Goal: Task Accomplishment & Management: Manage account settings

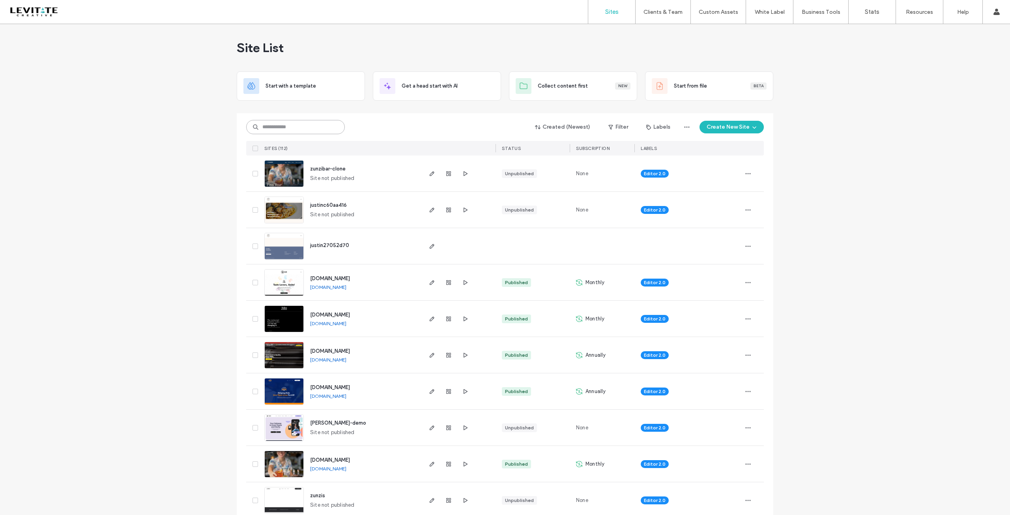
click at [313, 124] on input at bounding box center [295, 127] width 99 height 14
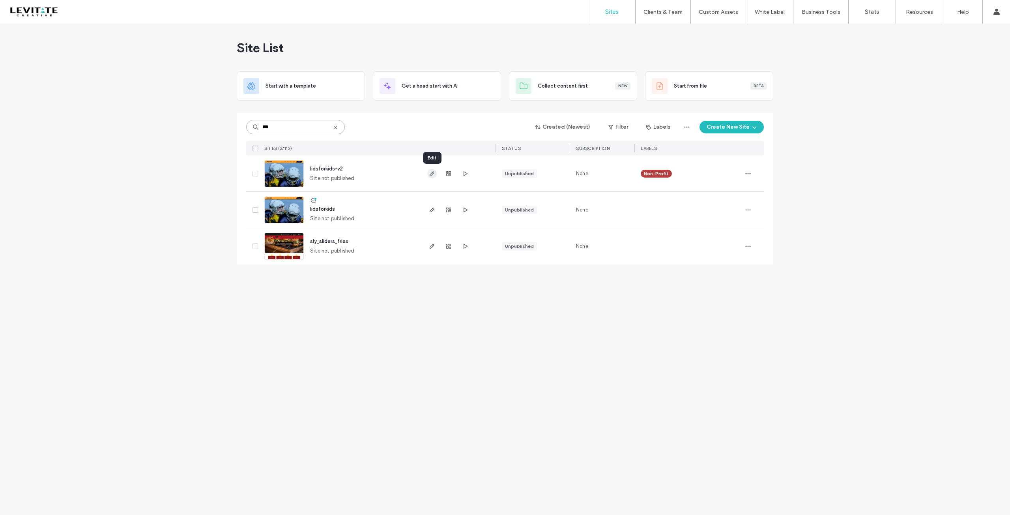
type input "***"
click at [432, 173] on icon "button" at bounding box center [432, 173] width 6 height 6
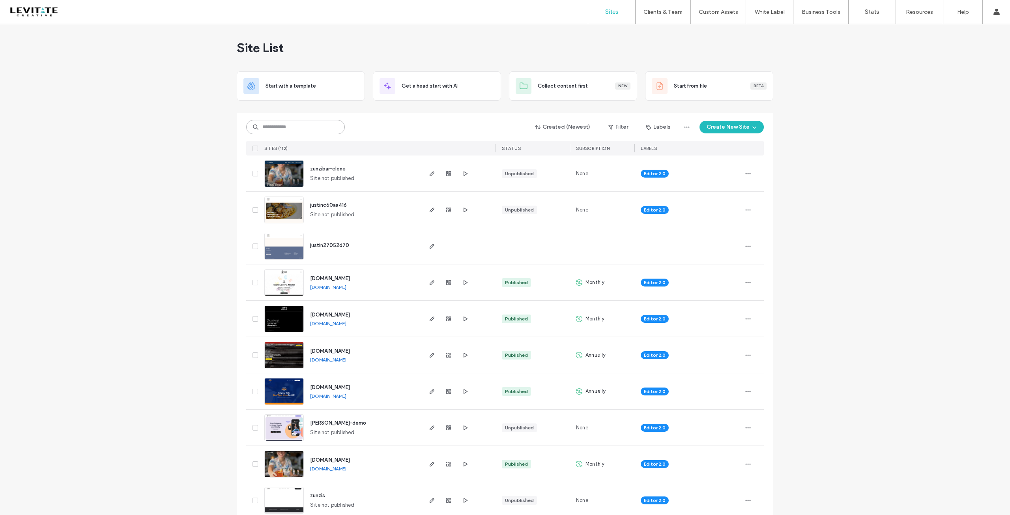
click at [297, 123] on input at bounding box center [295, 127] width 99 height 14
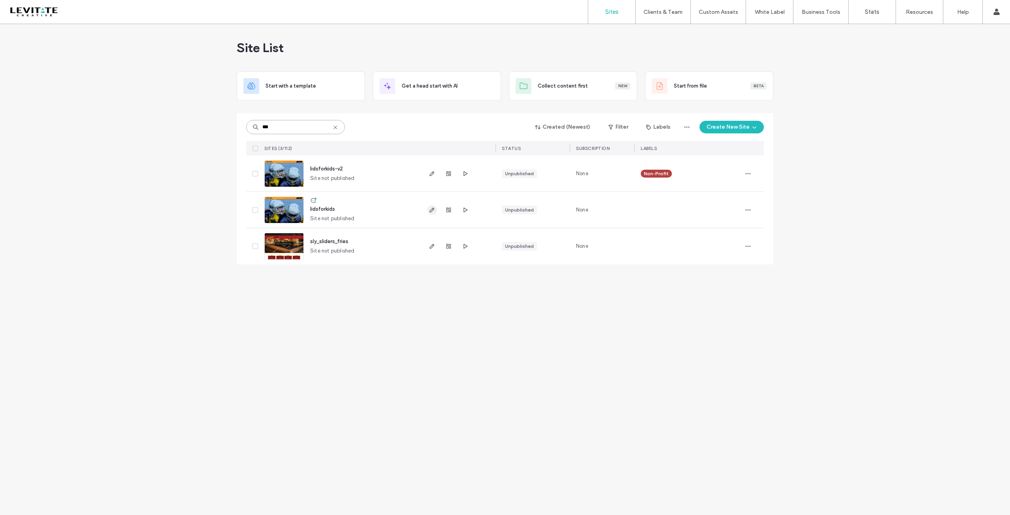
type input "***"
click at [432, 211] on icon "button" at bounding box center [432, 210] width 6 height 6
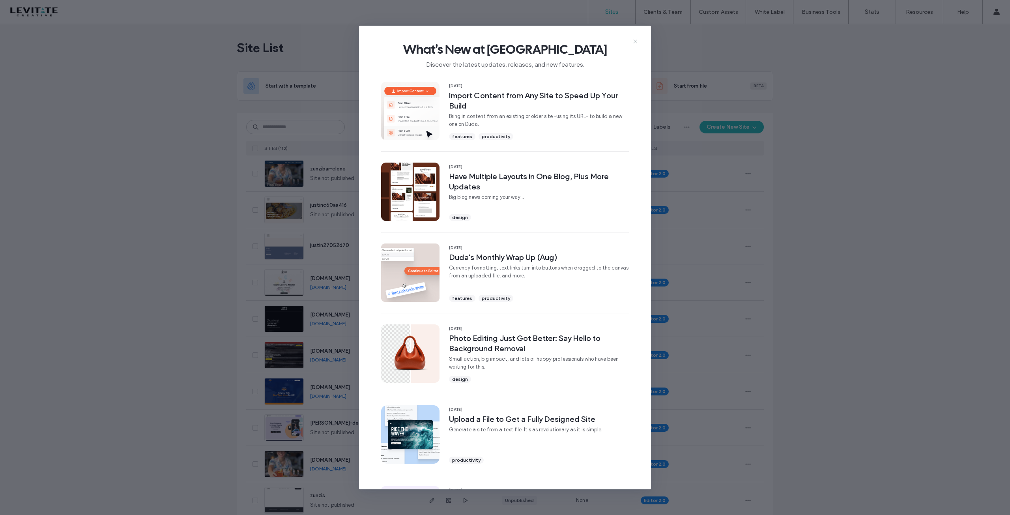
click at [635, 41] on use at bounding box center [635, 42] width 4 height 4
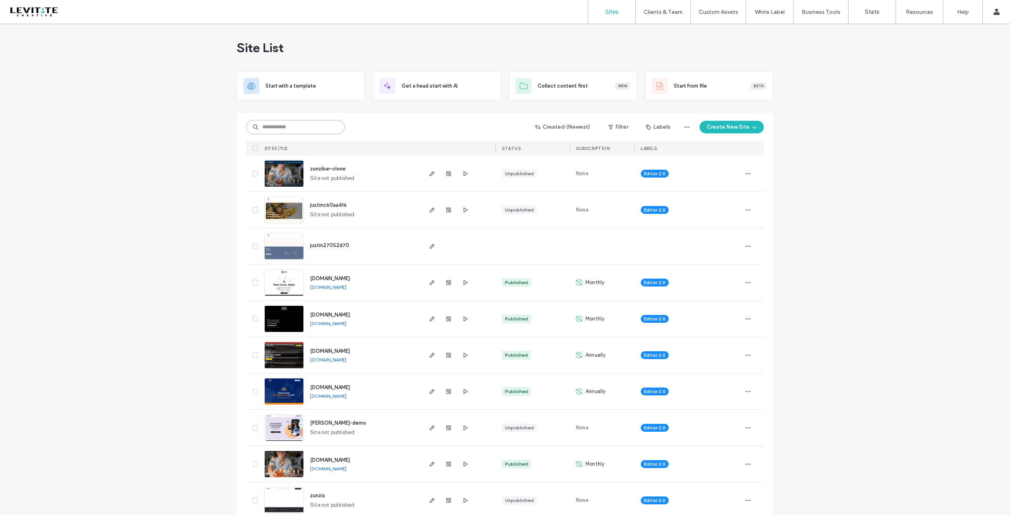
click at [307, 122] on input at bounding box center [295, 127] width 99 height 14
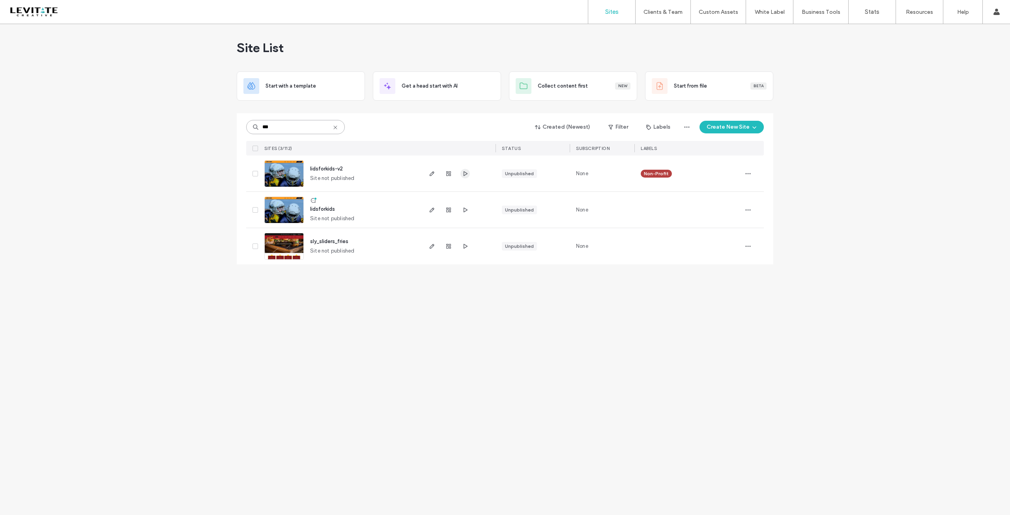
type input "***"
click at [466, 172] on icon "button" at bounding box center [465, 173] width 6 height 6
click at [464, 209] on use "button" at bounding box center [466, 209] width 4 height 5
click at [468, 174] on icon "button" at bounding box center [465, 173] width 6 height 6
click at [433, 173] on use "button" at bounding box center [432, 173] width 5 height 5
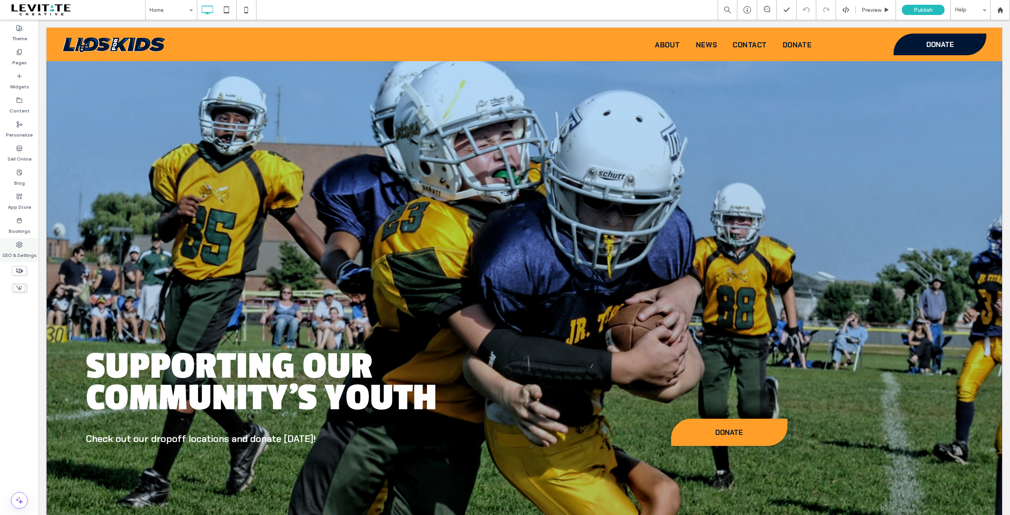
click at [19, 244] on icon at bounding box center [19, 244] width 6 height 6
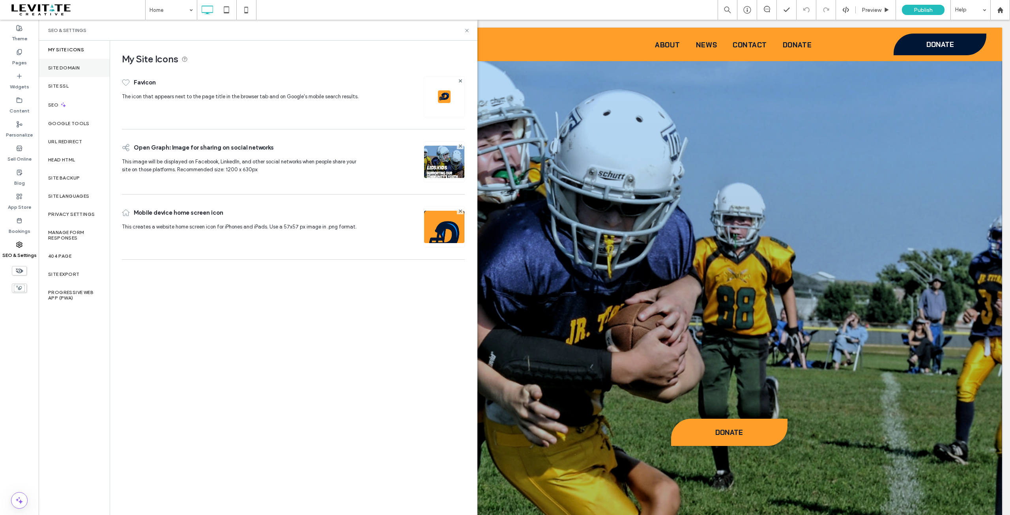
click at [71, 69] on label "Site Domain" at bounding box center [64, 68] width 32 height 6
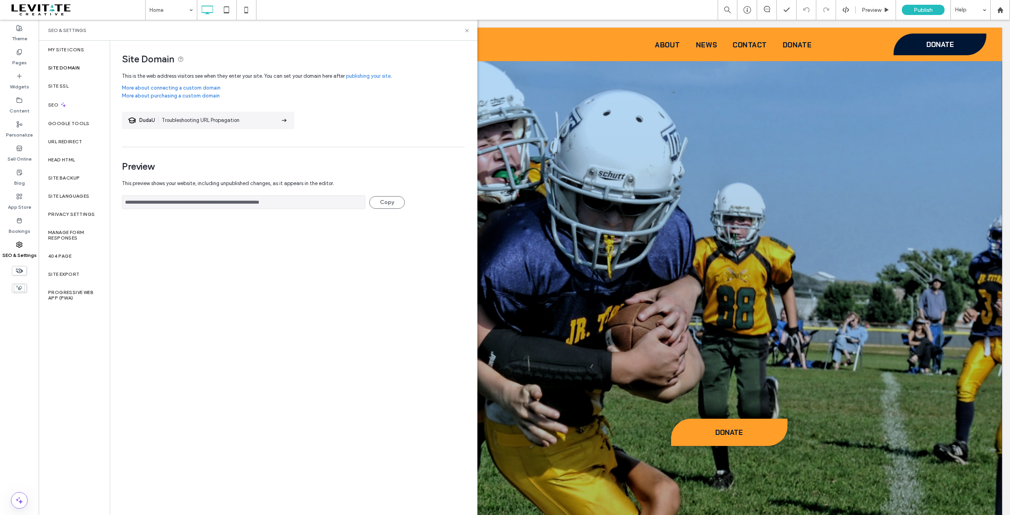
click at [20, 247] on icon at bounding box center [19, 244] width 6 height 6
click at [919, 7] on span "Publish" at bounding box center [923, 10] width 19 height 7
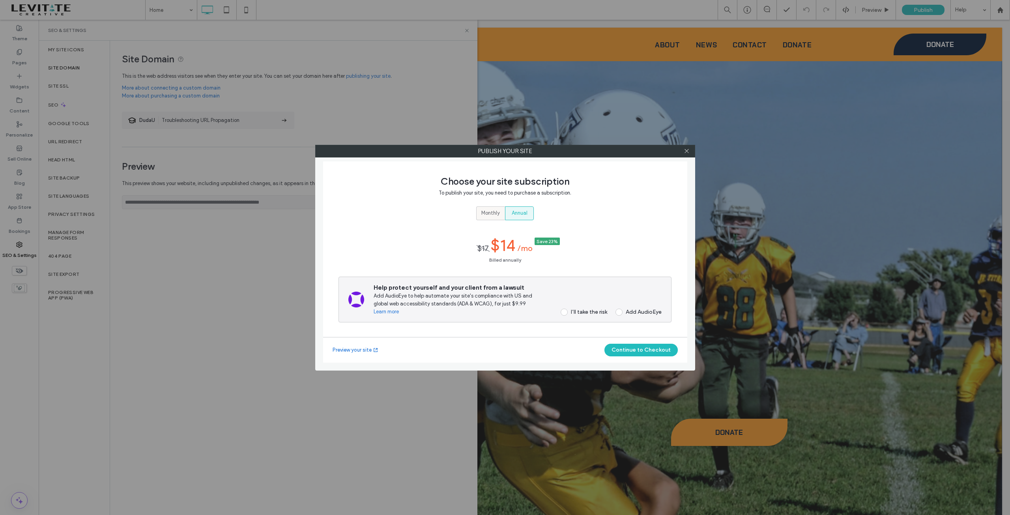
click at [497, 217] on div "Monthly" at bounding box center [490, 213] width 19 height 13
click at [569, 307] on label "I’ll take the risk" at bounding box center [581, 308] width 52 height 7
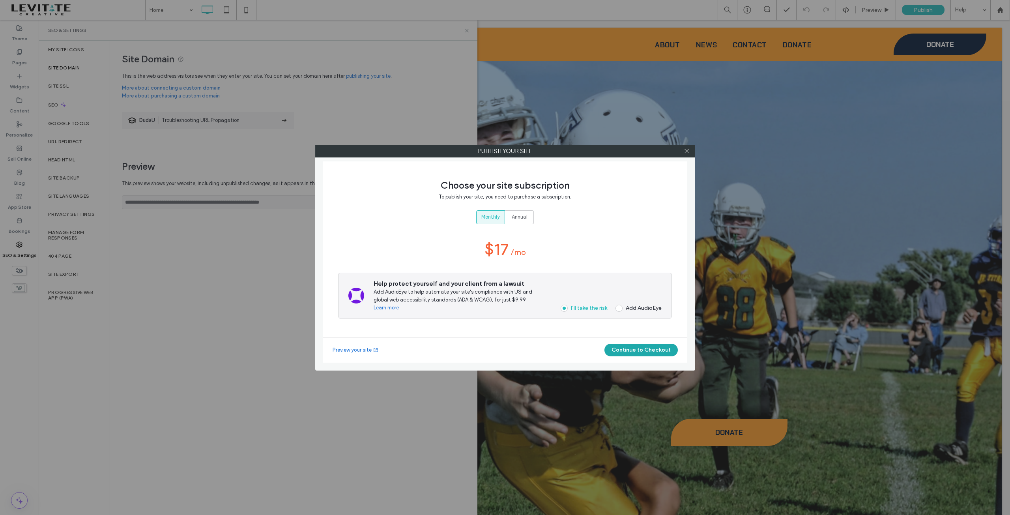
click at [632, 349] on button "Continue to Checkout" at bounding box center [640, 350] width 73 height 13
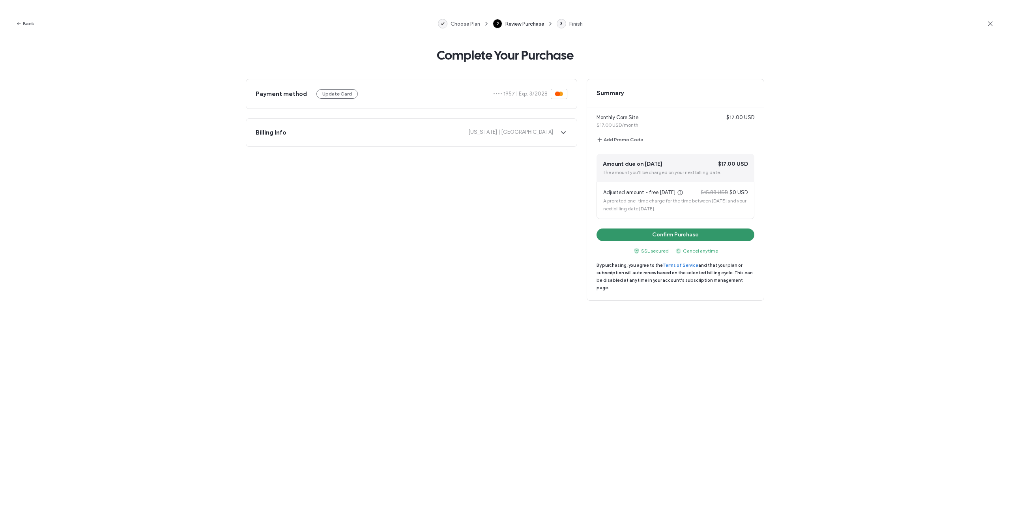
click at [699, 237] on button "Confirm Purchase" at bounding box center [676, 234] width 158 height 13
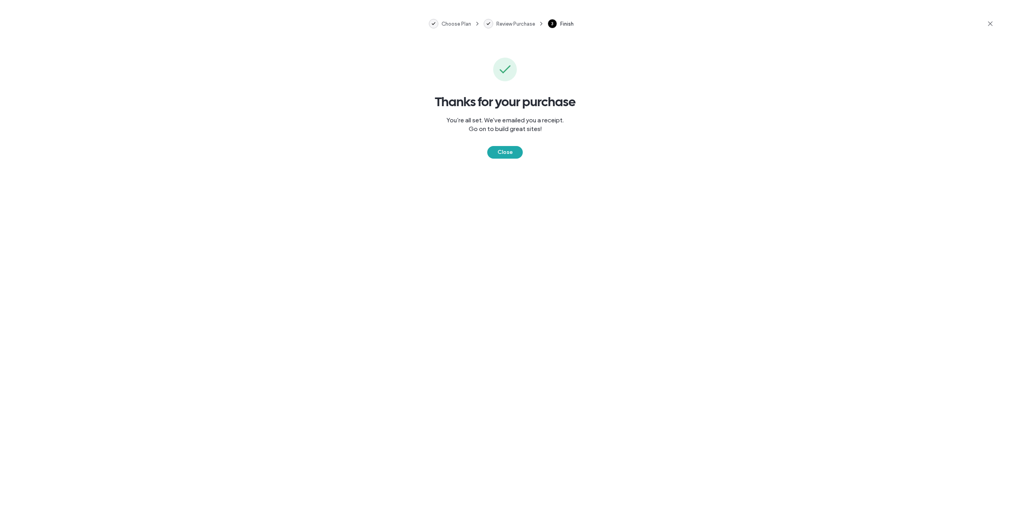
click at [505, 150] on button "Close" at bounding box center [505, 152] width 36 height 13
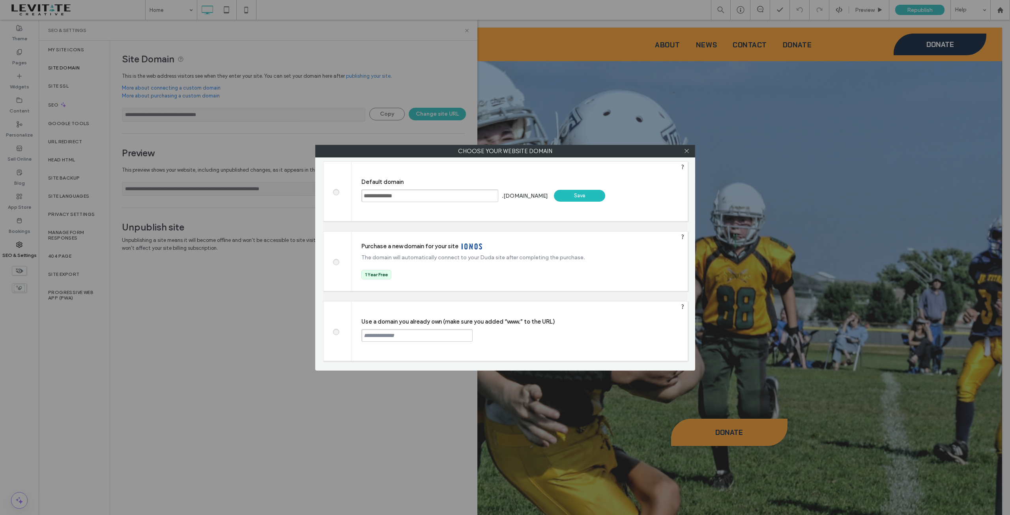
click at [427, 333] on input "text" at bounding box center [416, 335] width 111 height 13
type input "**********"
click at [496, 335] on div "Continue" at bounding box center [502, 335] width 51 height 12
type input "**********"
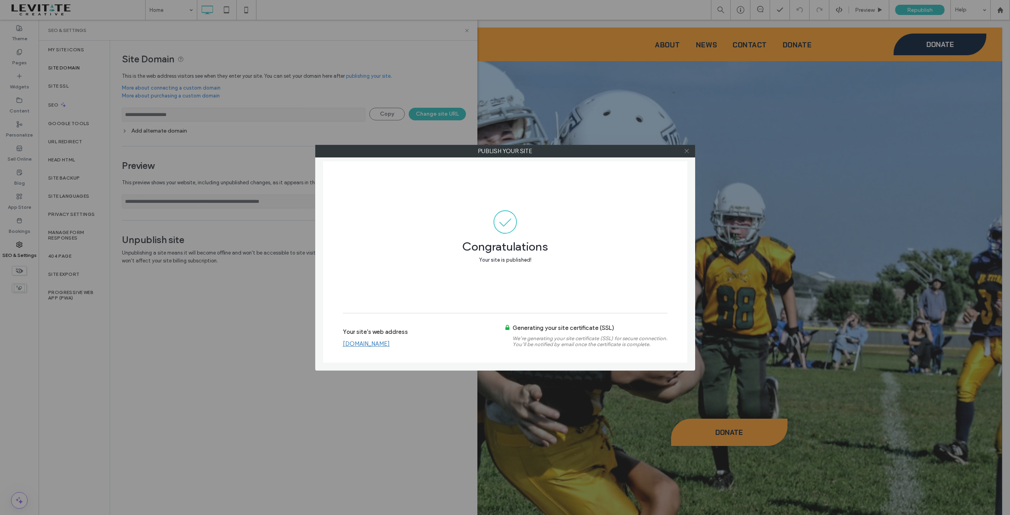
click at [687, 151] on icon at bounding box center [687, 151] width 6 height 6
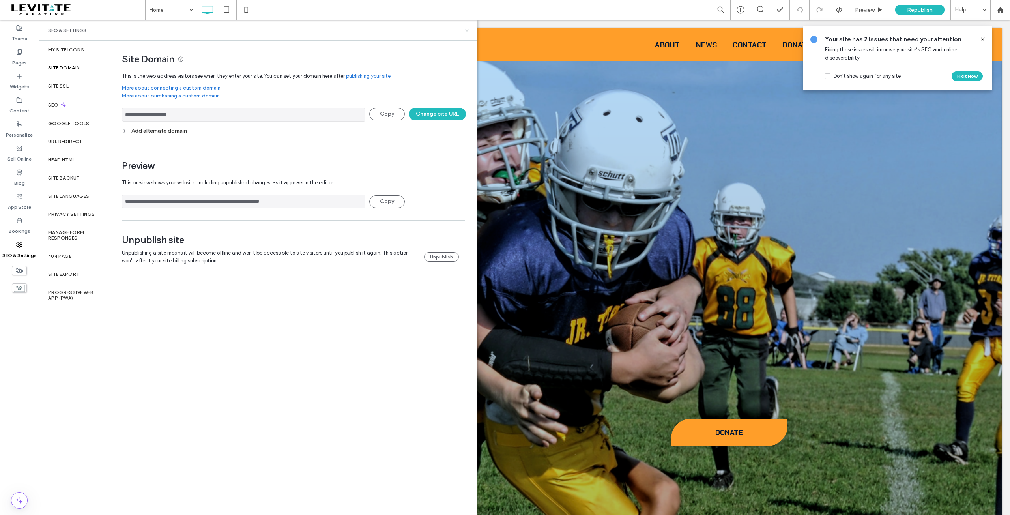
click at [468, 31] on icon at bounding box center [467, 31] width 6 height 6
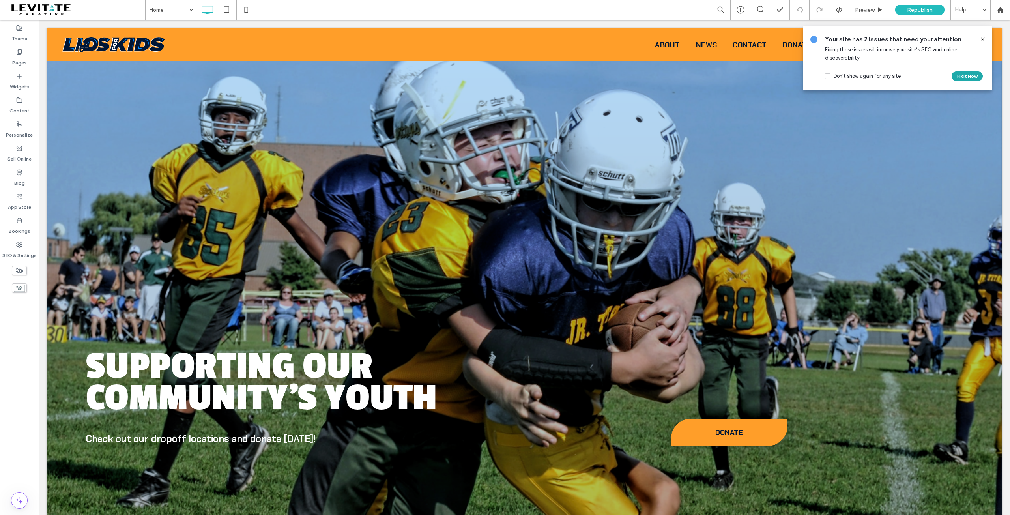
click at [964, 74] on button "Fix it Now" at bounding box center [967, 75] width 31 height 9
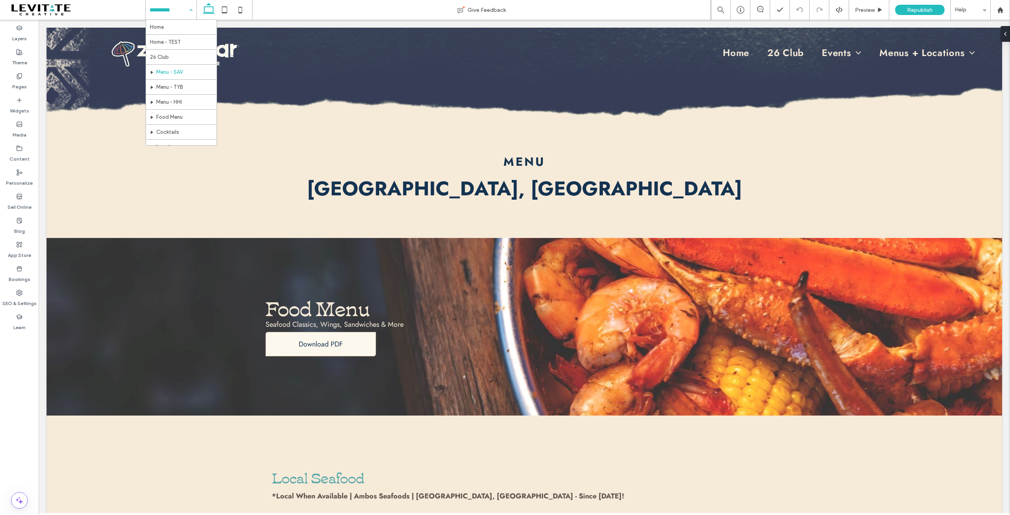
click at [173, 10] on input at bounding box center [169, 10] width 39 height 20
click at [187, 11] on div "Home Home - TEST 26 Club Menu - SAV Menu - TYB Menu - HHI Food Menu Cocktails L…" at bounding box center [171, 10] width 51 height 20
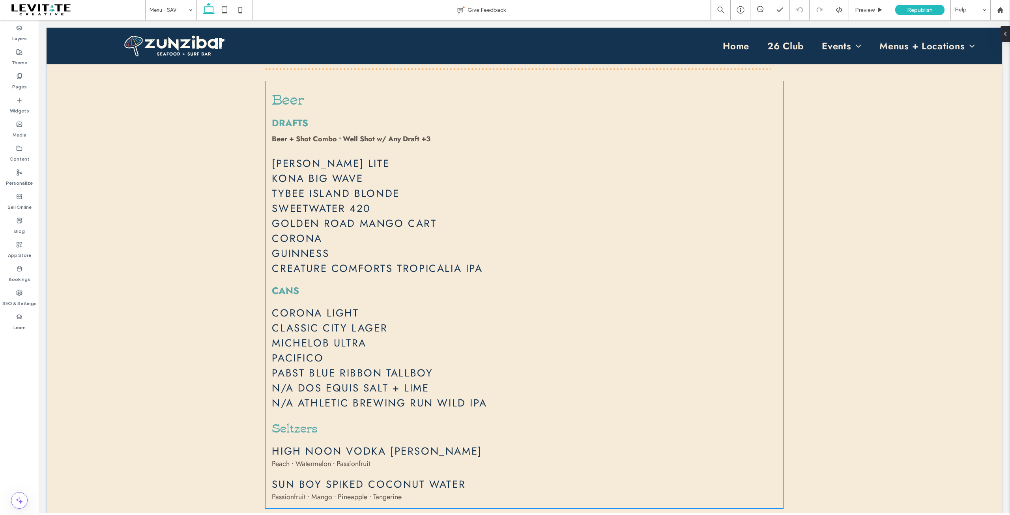
scroll to position [2683, 0]
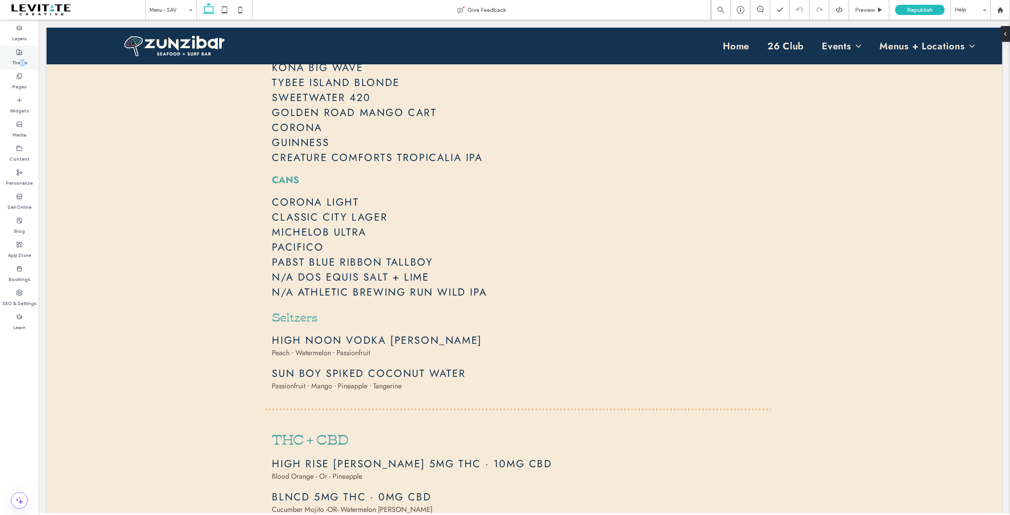
click at [22, 55] on label "Theme" at bounding box center [19, 60] width 15 height 11
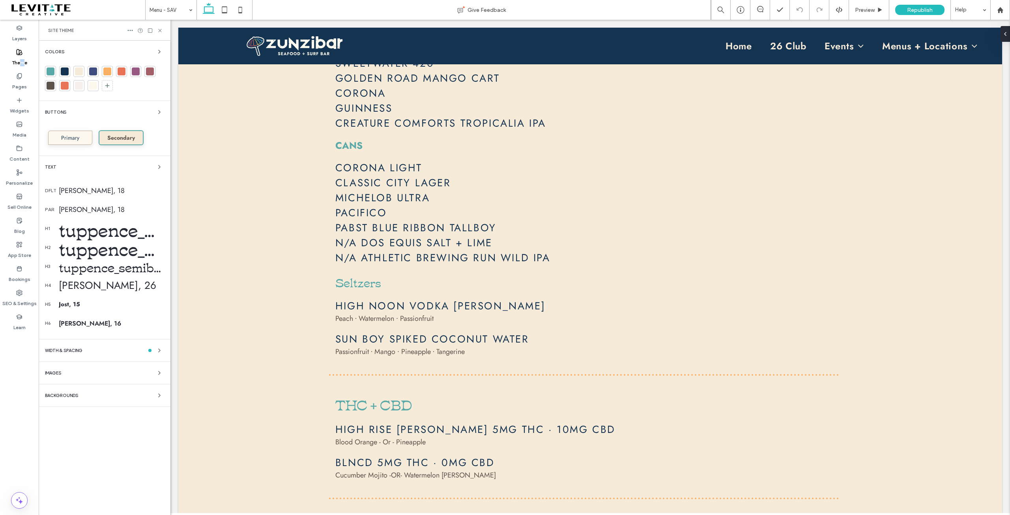
scroll to position [2648, 0]
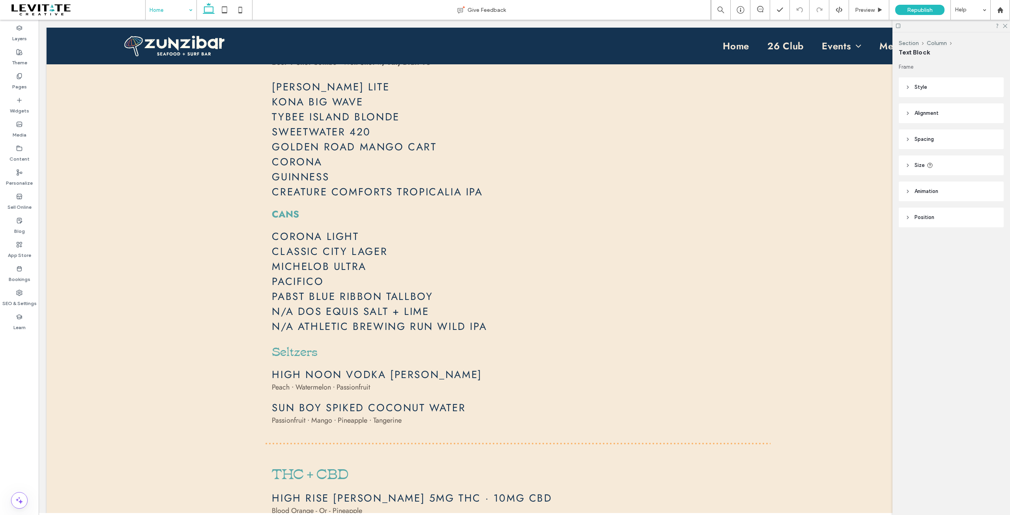
type input "****"
type input "**"
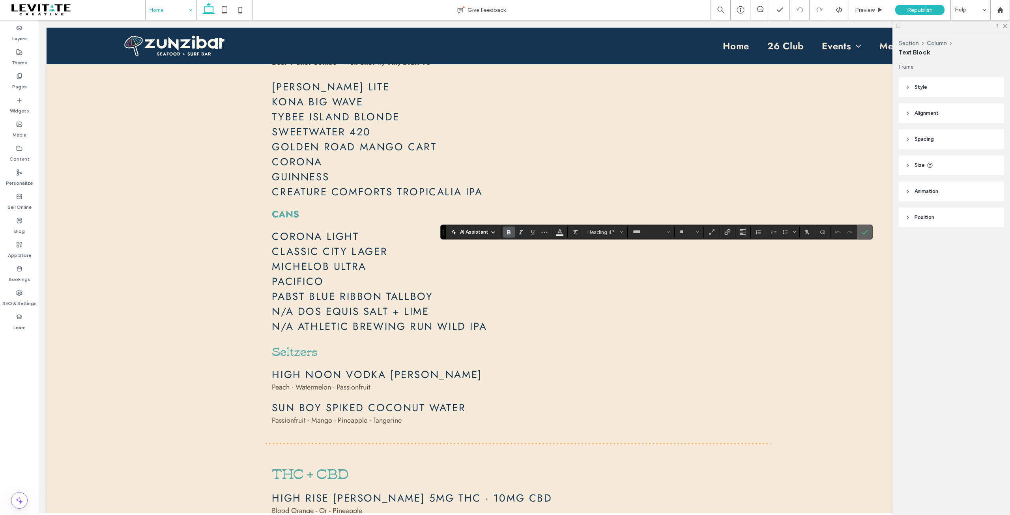
click at [859, 233] on label "Confirm" at bounding box center [865, 232] width 12 height 14
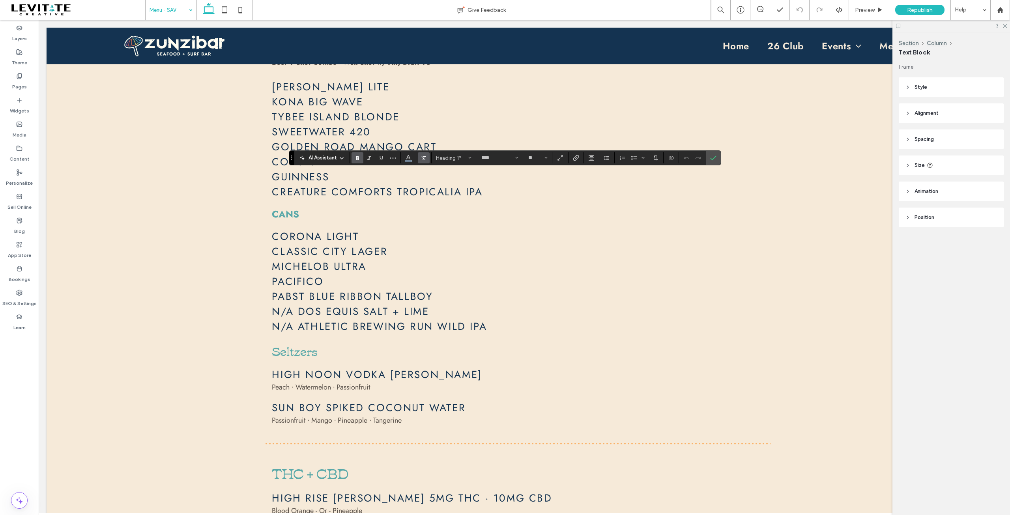
click at [423, 157] on use "Clear Format" at bounding box center [423, 158] width 5 height 4
type input "**********"
click at [589, 154] on span "Alignment" at bounding box center [591, 158] width 6 height 10
click at [596, 180] on use "ui.textEditor.alignment.center" at bounding box center [598, 183] width 6 height 6
click at [713, 156] on icon "Confirm" at bounding box center [713, 158] width 6 height 6
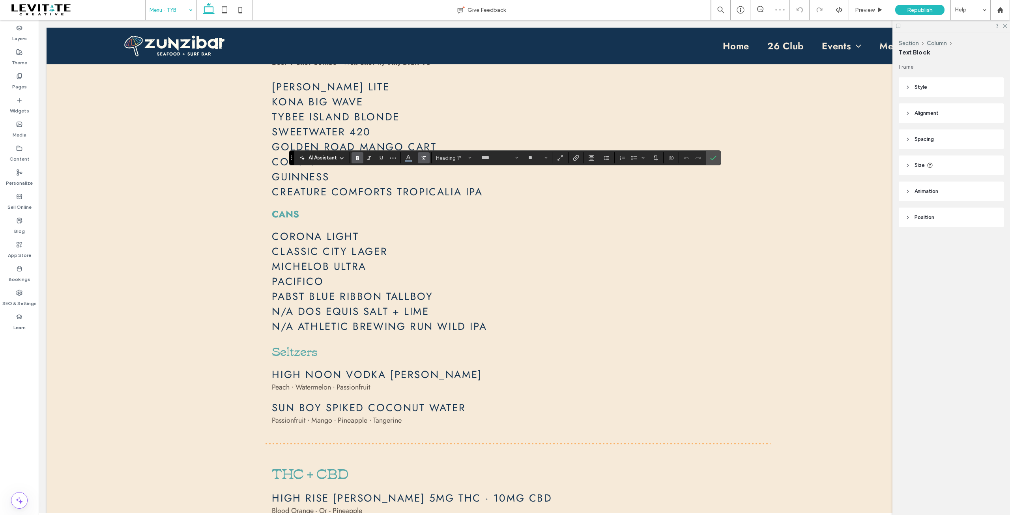
click at [421, 158] on icon "Clear Format" at bounding box center [424, 158] width 6 height 6
type input "**********"
click at [593, 157] on icon "Alignment" at bounding box center [591, 158] width 6 height 6
click at [597, 182] on use "ui.textEditor.alignment.center" at bounding box center [598, 183] width 6 height 6
click at [710, 159] on icon "Confirm" at bounding box center [713, 158] width 6 height 6
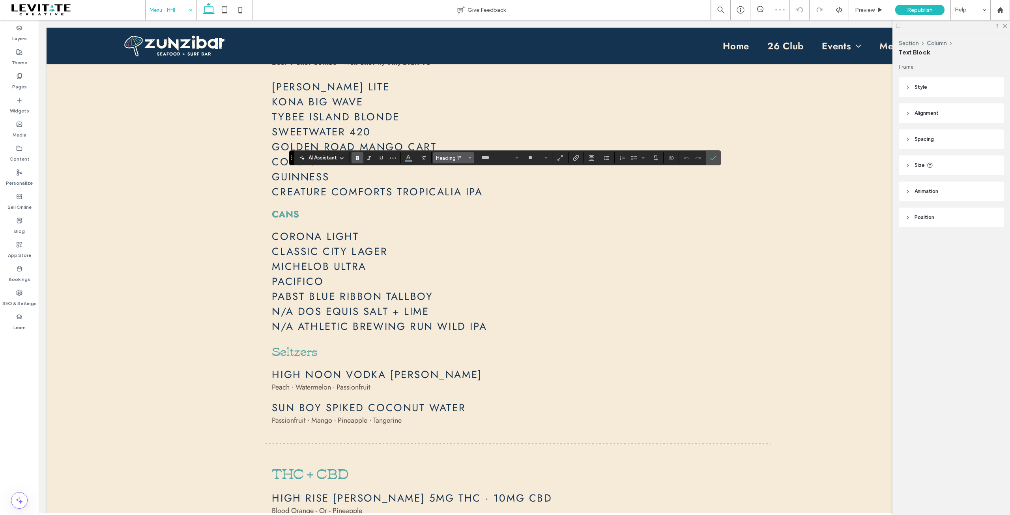
click at [456, 157] on span "Heading 1*" at bounding box center [451, 158] width 31 height 6
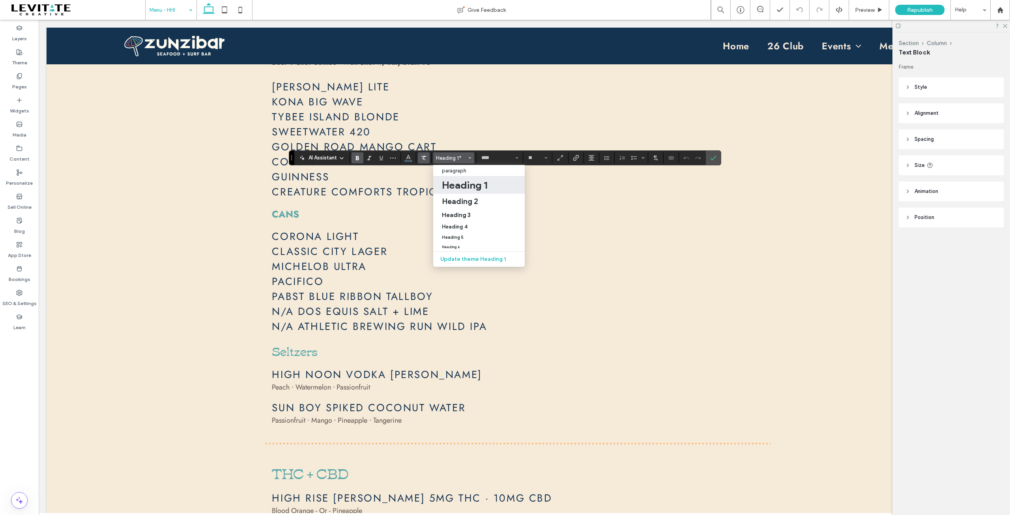
click at [421, 157] on icon "Clear Format" at bounding box center [424, 158] width 6 height 6
type input "**********"
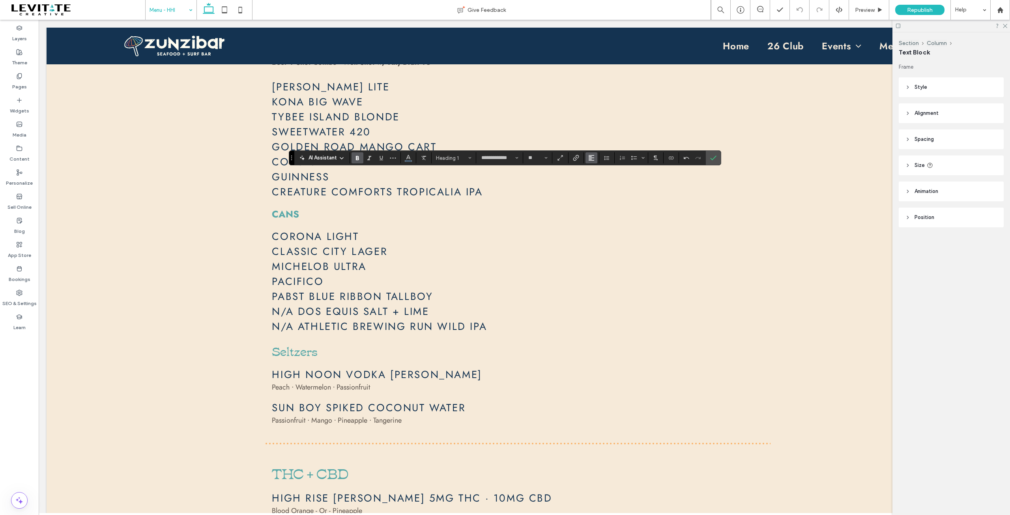
click at [589, 159] on icon "Alignment" at bounding box center [591, 158] width 6 height 6
click at [598, 180] on use "ui.textEditor.alignment.center" at bounding box center [598, 183] width 6 height 6
click at [712, 161] on span "Confirm" at bounding box center [713, 157] width 6 height 13
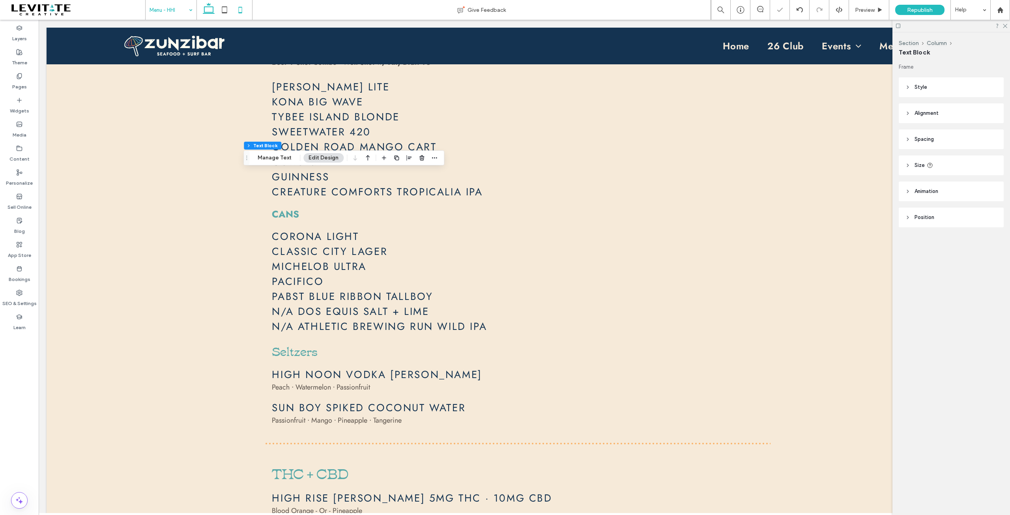
click at [243, 10] on icon at bounding box center [240, 10] width 16 height 16
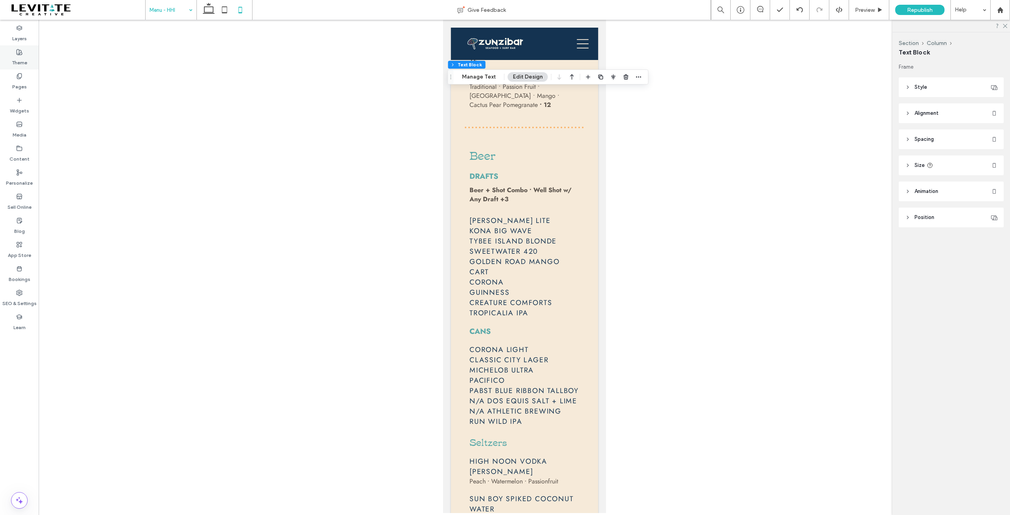
click at [19, 55] on use at bounding box center [20, 52] width 6 height 6
type input "****"
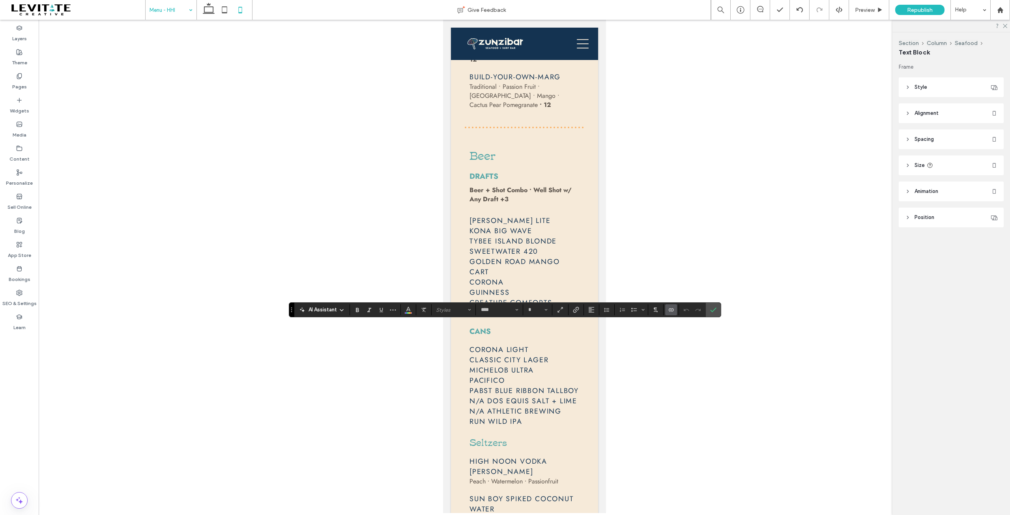
type input "**"
click at [710, 307] on icon "Confirm" at bounding box center [713, 310] width 6 height 6
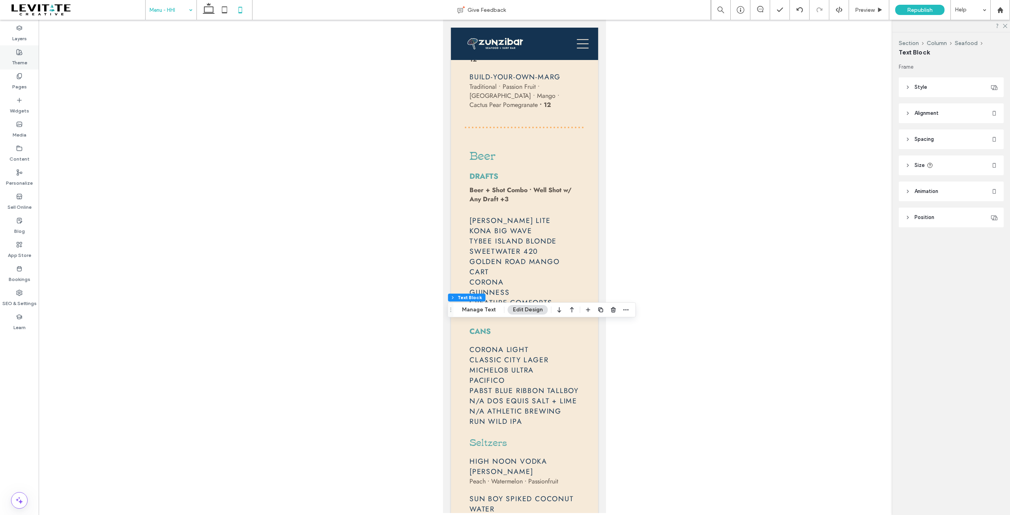
click at [17, 59] on label "Theme" at bounding box center [19, 60] width 15 height 11
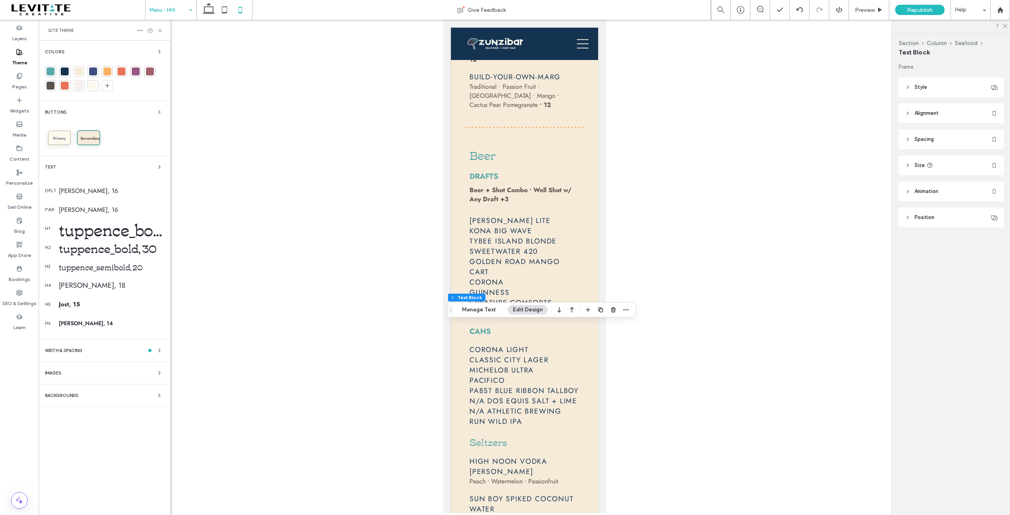
click at [80, 283] on div "Jost, 18" at bounding box center [111, 285] width 105 height 10
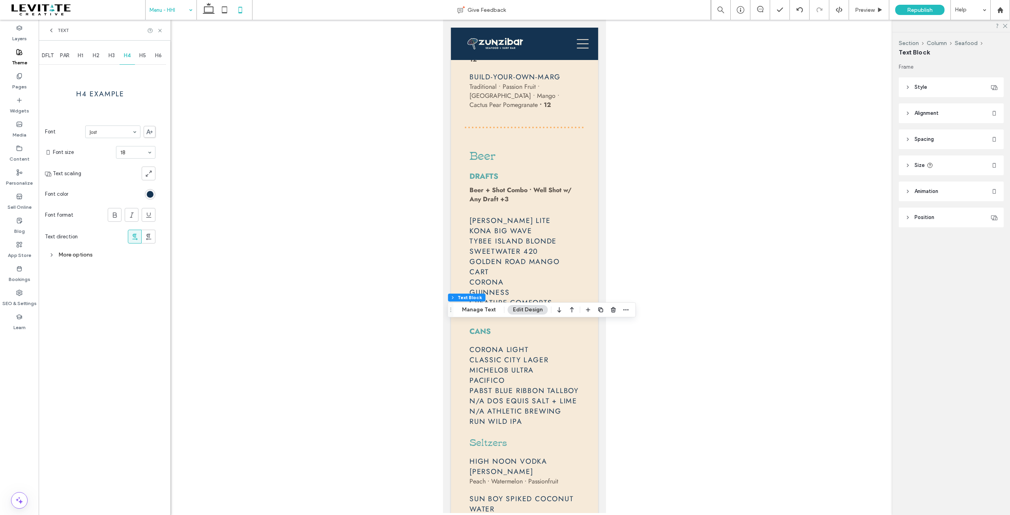
click at [53, 252] on icon at bounding box center [52, 255] width 6 height 6
click at [138, 312] on div "Custom" at bounding box center [120, 312] width 71 height 12
type input "*"
click at [103, 372] on input "range" at bounding box center [107, 372] width 36 height 1
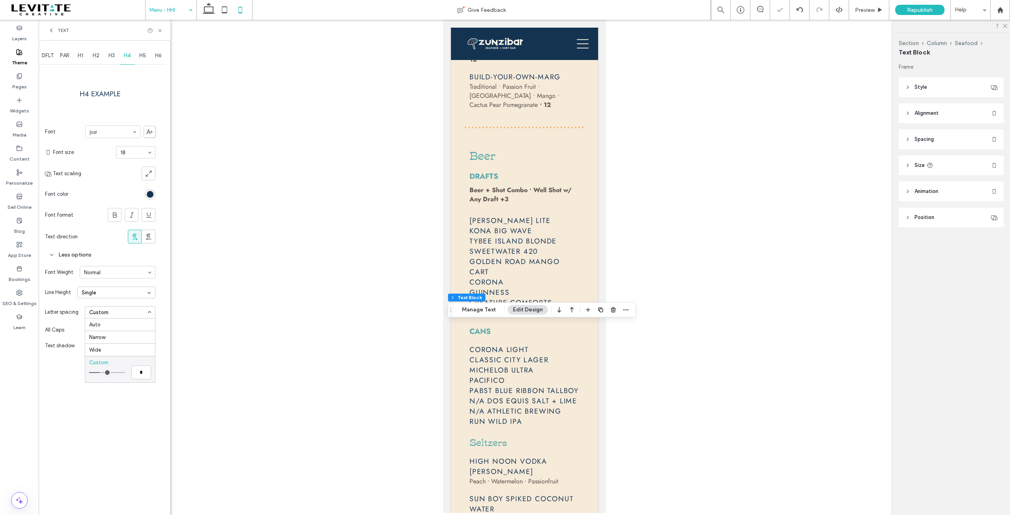
type input "***"
type input "*"
type input "***"
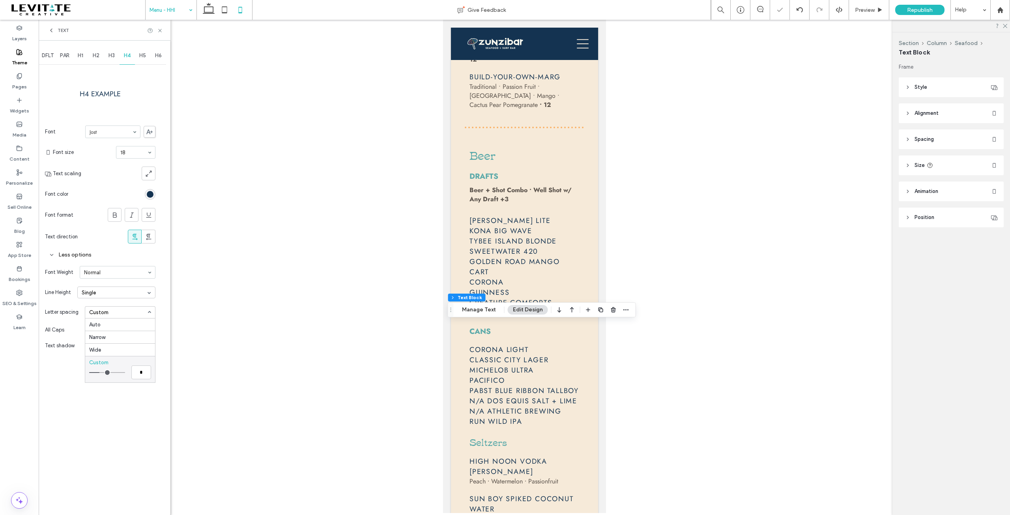
type input "***"
click at [103, 372] on input "range" at bounding box center [107, 372] width 36 height 1
click at [107, 273] on input at bounding box center [115, 272] width 63 height 6
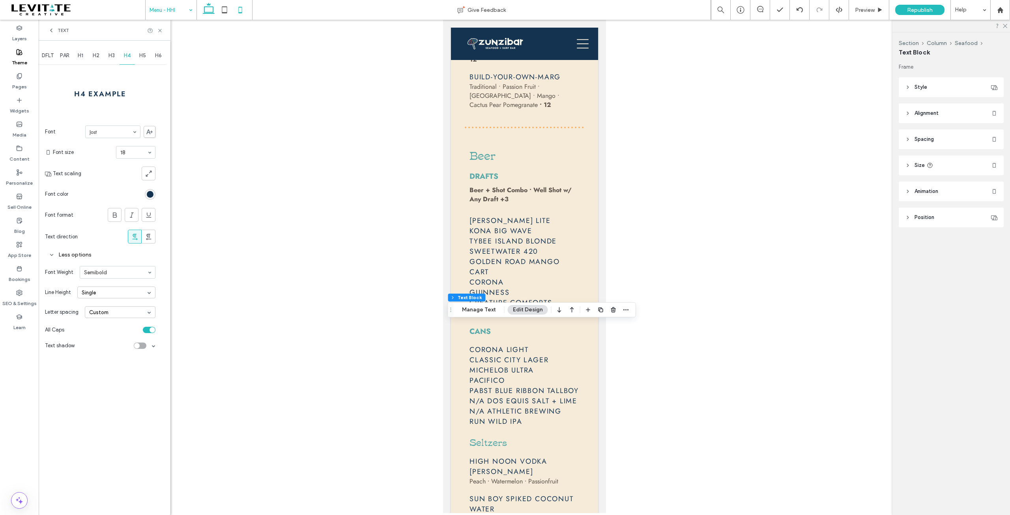
click at [204, 10] on icon at bounding box center [209, 10] width 16 height 16
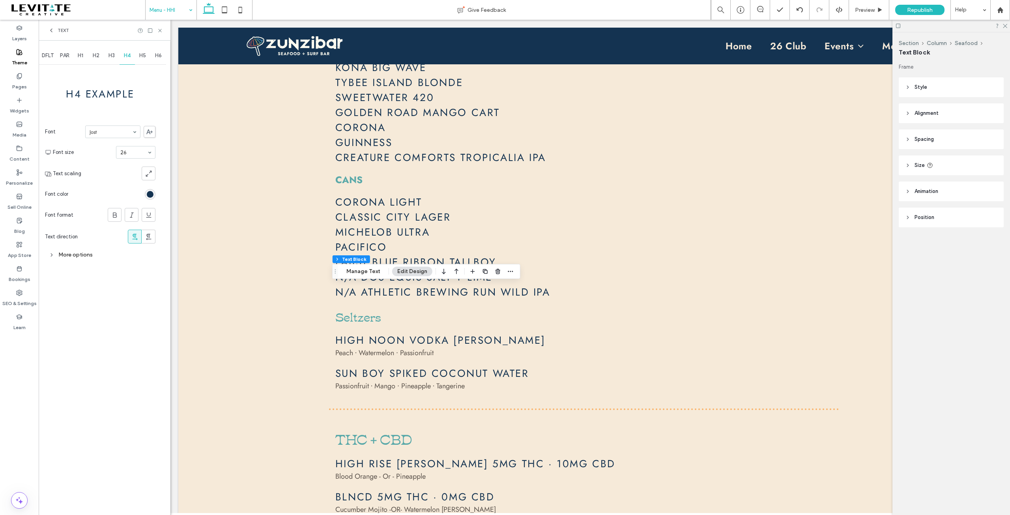
click at [54, 252] on div "More options" at bounding box center [100, 254] width 110 height 11
click at [101, 275] on div at bounding box center [117, 272] width 75 height 12
click at [100, 273] on input at bounding box center [115, 272] width 63 height 6
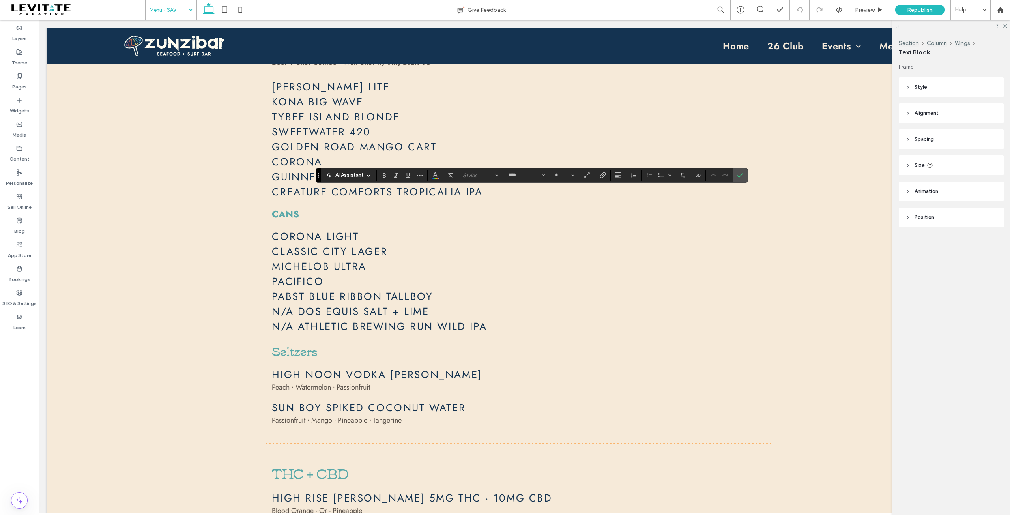
type input "****"
type input "**"
click at [453, 174] on label "Clear Format" at bounding box center [451, 175] width 12 height 11
click at [737, 173] on icon "Confirm" at bounding box center [740, 175] width 6 height 6
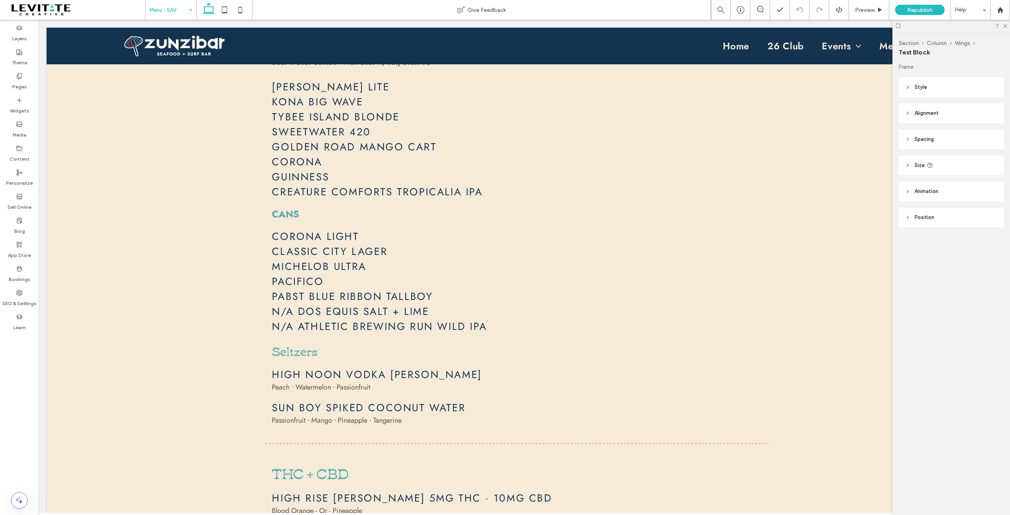
type input "****"
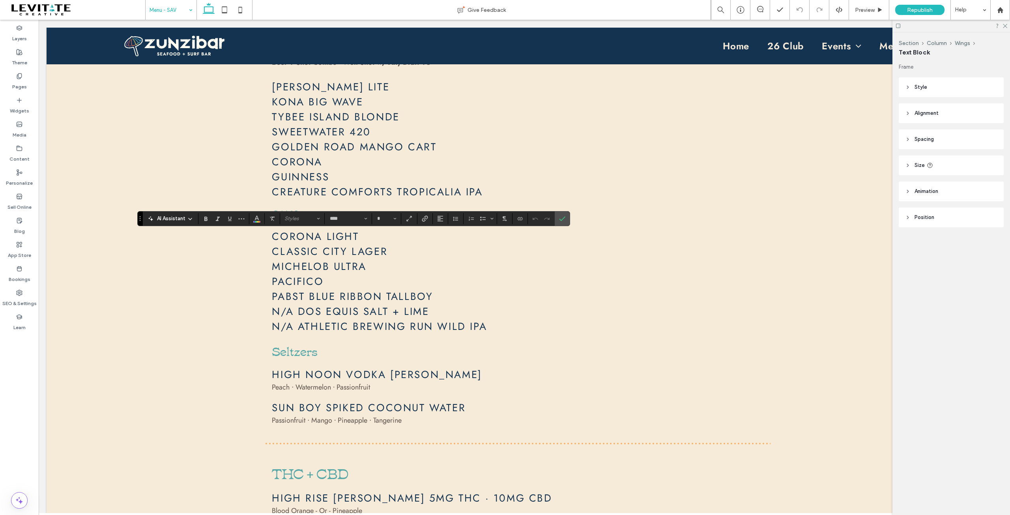
type input "**"
click at [560, 217] on icon "Confirm" at bounding box center [562, 218] width 6 height 6
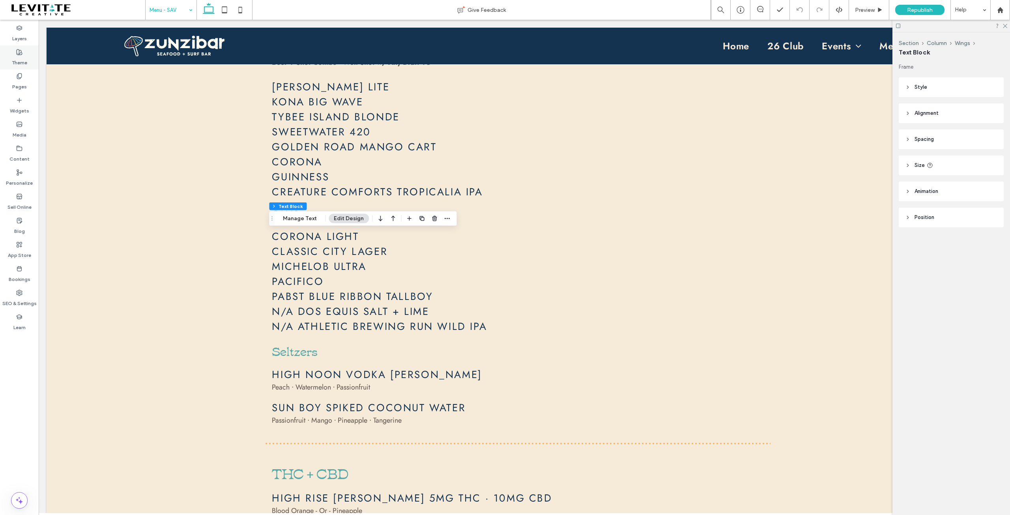
click at [17, 59] on label "Theme" at bounding box center [19, 60] width 15 height 11
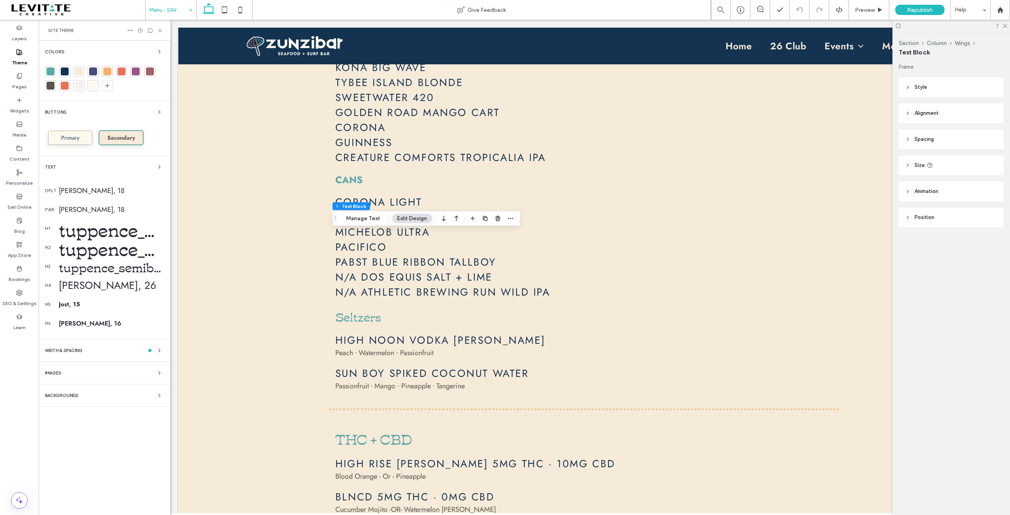
click at [80, 283] on div "Jost, 26" at bounding box center [111, 285] width 105 height 15
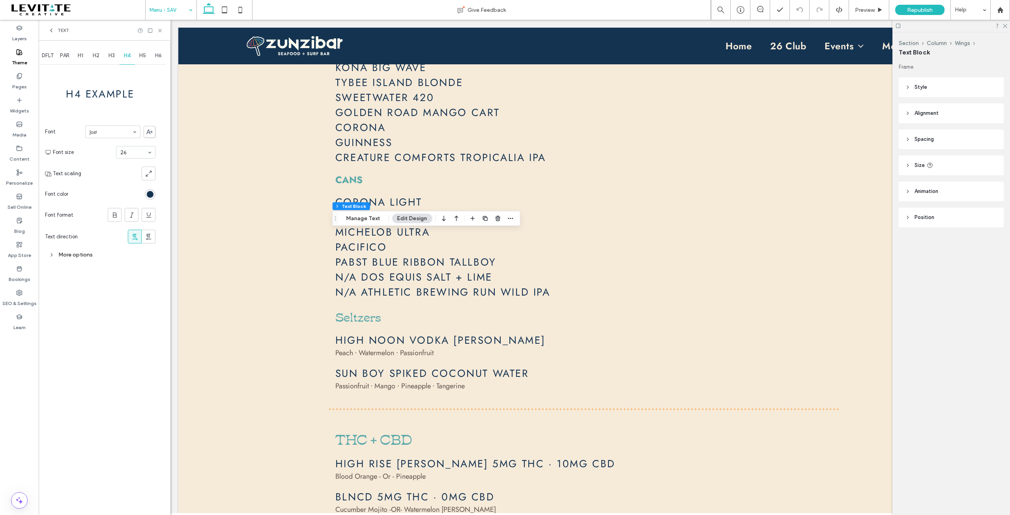
click at [77, 253] on div "More options" at bounding box center [100, 254] width 110 height 11
click at [148, 329] on div "toggle" at bounding box center [149, 330] width 13 height 6
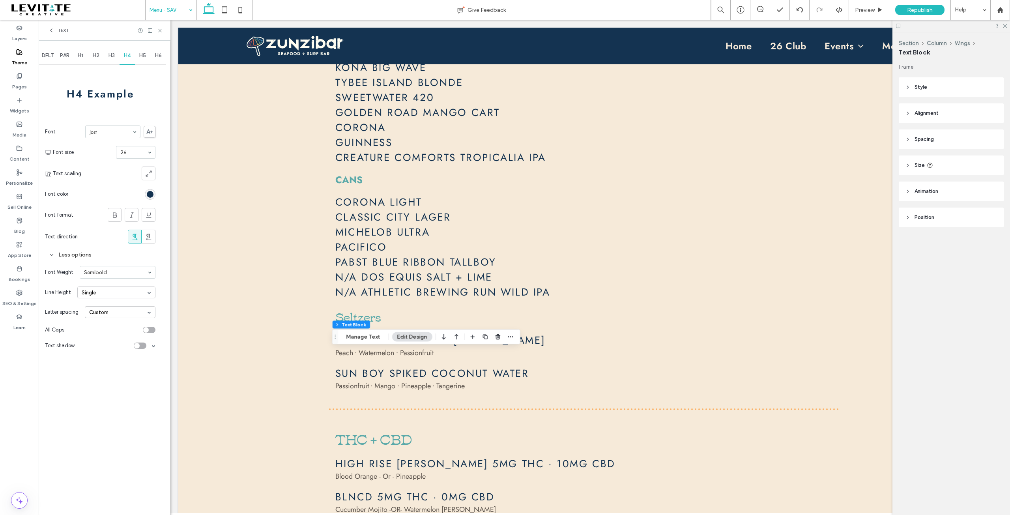
click at [142, 311] on div "Custom" at bounding box center [120, 312] width 71 height 12
type input "***"
click at [105, 323] on div "Auto" at bounding box center [120, 324] width 70 height 12
click at [115, 208] on span at bounding box center [115, 214] width 8 height 13
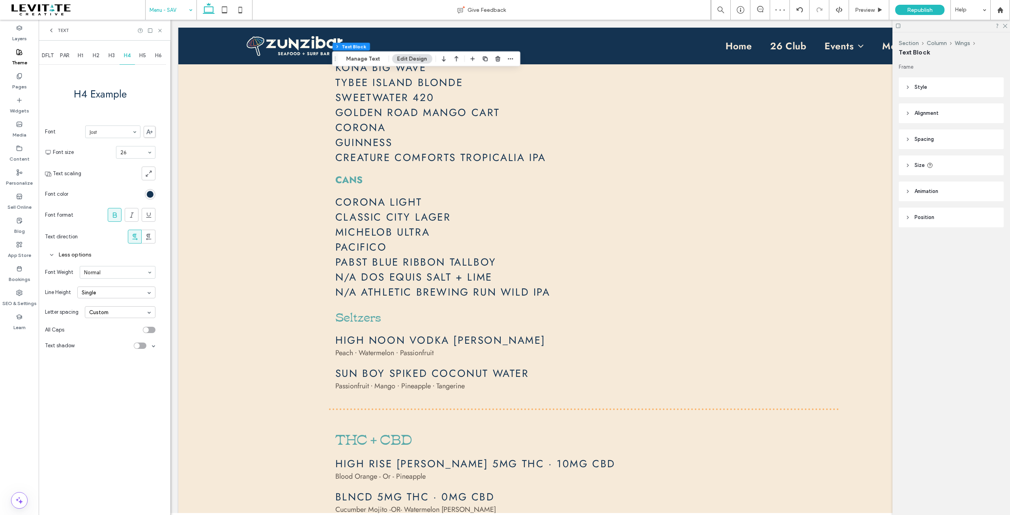
click at [115, 275] on div at bounding box center [117, 272] width 75 height 12
click at [112, 215] on icon at bounding box center [115, 215] width 8 height 8
click at [112, 212] on icon at bounding box center [115, 215] width 8 height 8
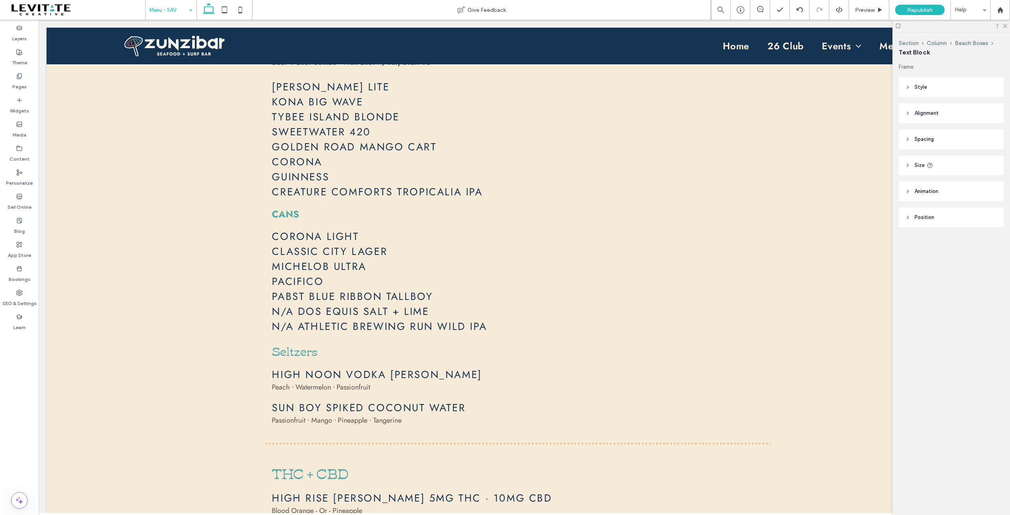
type input "**********"
type input "**"
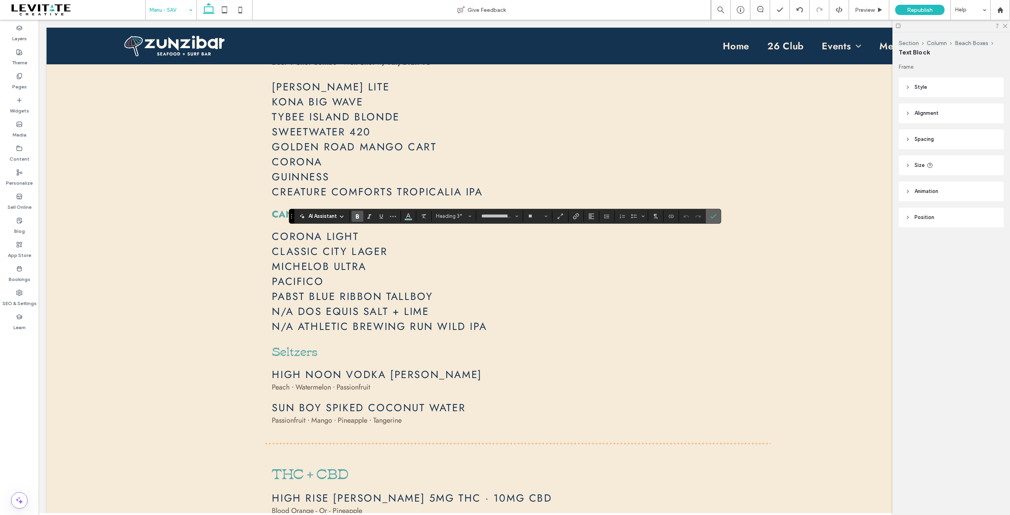
click at [710, 215] on icon "Confirm" at bounding box center [713, 216] width 6 height 6
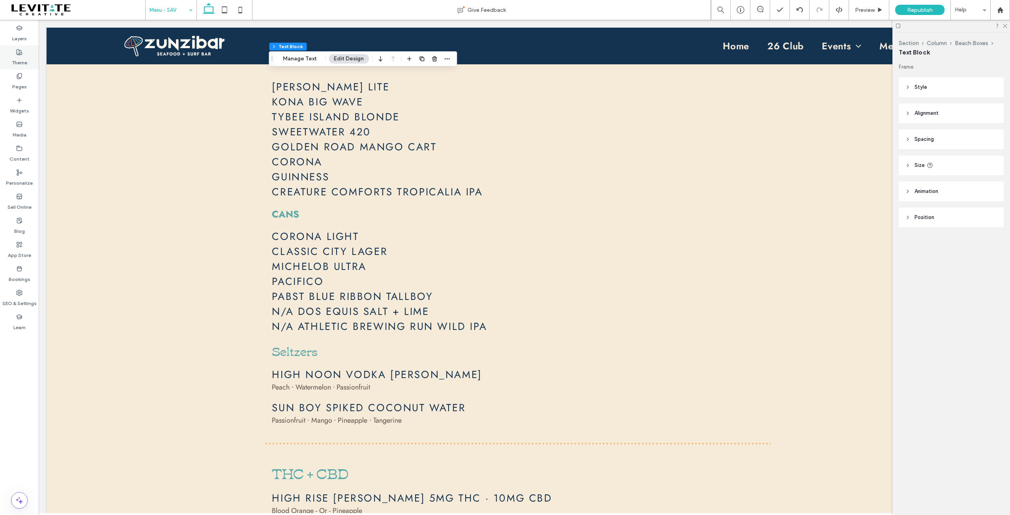
click at [21, 57] on label "Theme" at bounding box center [19, 60] width 15 height 11
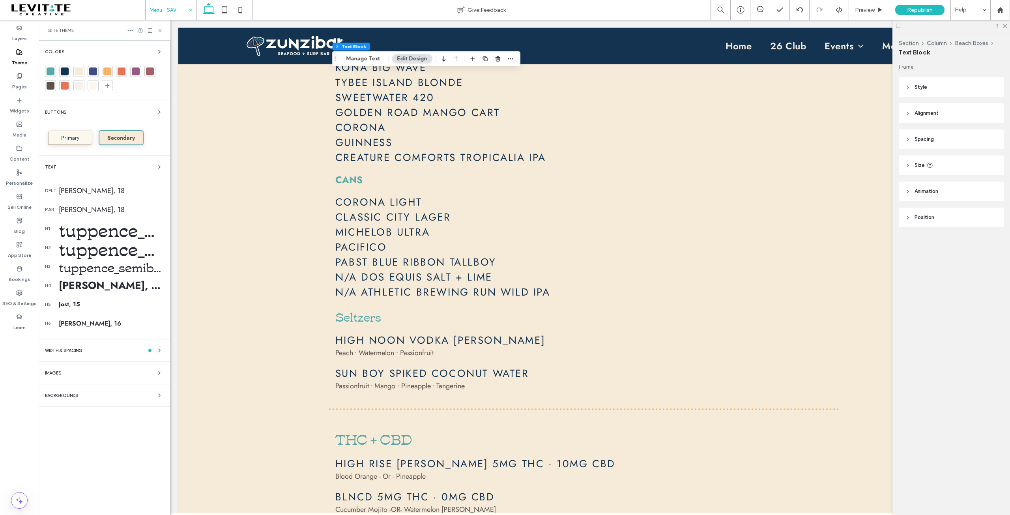
click at [86, 282] on div "Jost, 26" at bounding box center [111, 285] width 105 height 15
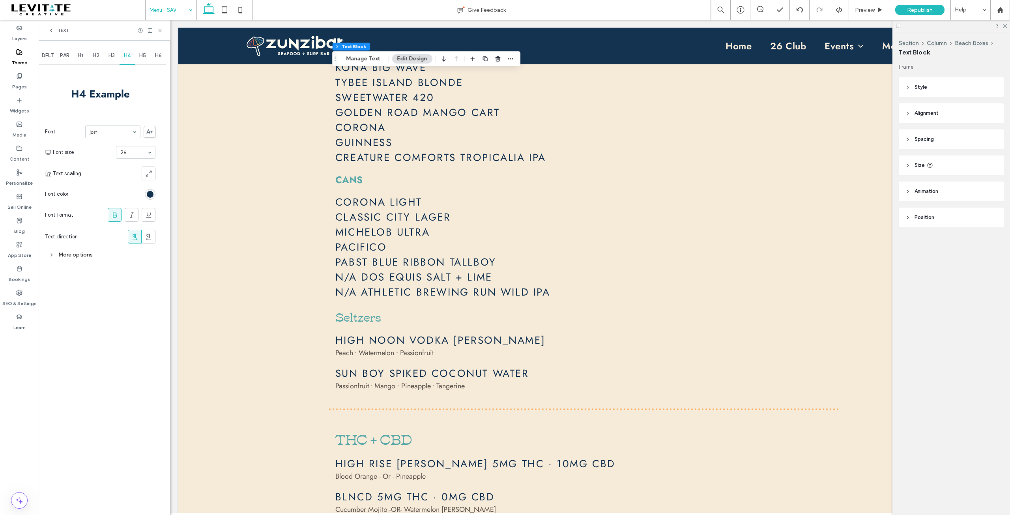
click at [112, 214] on icon at bounding box center [115, 215] width 8 height 8
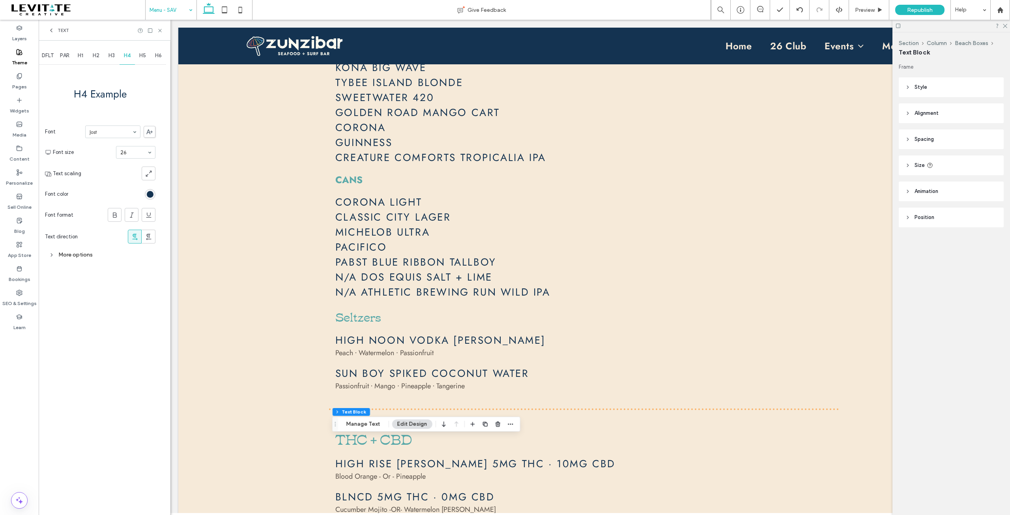
click at [59, 252] on div "More options" at bounding box center [100, 254] width 110 height 11
click at [108, 273] on input at bounding box center [115, 272] width 63 height 6
click at [124, 364] on div "DFLT PAR H1 H2 H3 H4 H5 H6 H4 Example Font Jost Font size 26 Text scaling Font …" at bounding box center [105, 278] width 132 height 474
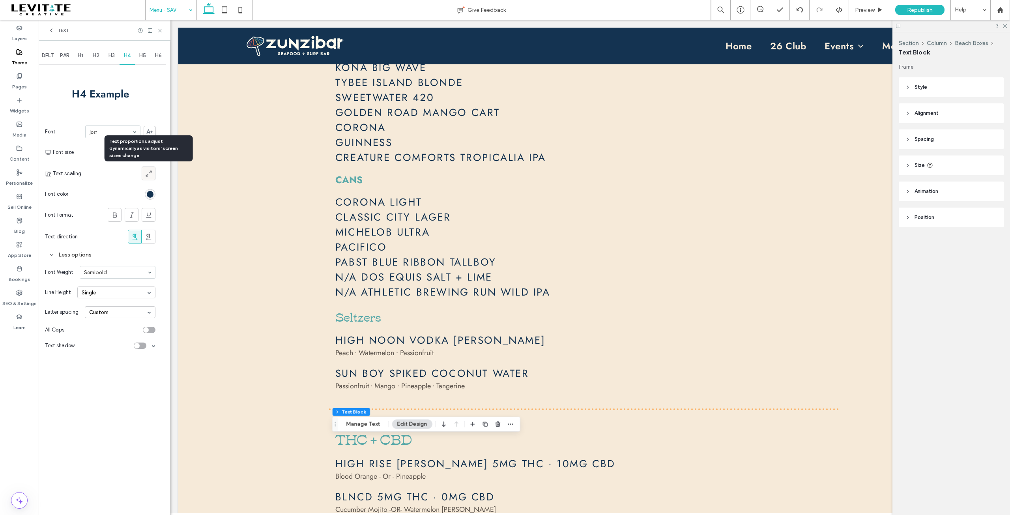
click at [149, 173] on icon at bounding box center [149, 174] width 8 height 8
click at [91, 381] on div "DFLT PAR H1 H2 H3 H4 H5 H6 H4 Example Font Jost Font size 26 Text scaling Font …" at bounding box center [105, 278] width 132 height 474
click at [145, 56] on span "H5" at bounding box center [142, 55] width 7 height 6
click at [85, 58] on div "H1" at bounding box center [81, 55] width 16 height 17
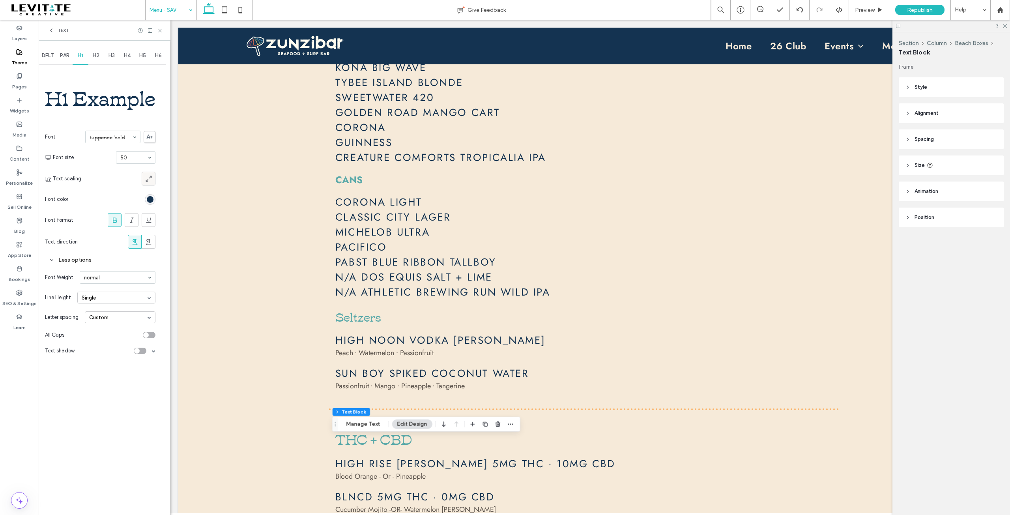
click at [150, 177] on icon at bounding box center [149, 179] width 8 height 8
click at [95, 57] on span "H2" at bounding box center [96, 55] width 7 height 6
click at [148, 177] on icon at bounding box center [149, 177] width 8 height 8
click at [112, 56] on span "H3" at bounding box center [111, 55] width 6 height 6
click at [147, 172] on icon at bounding box center [149, 174] width 8 height 8
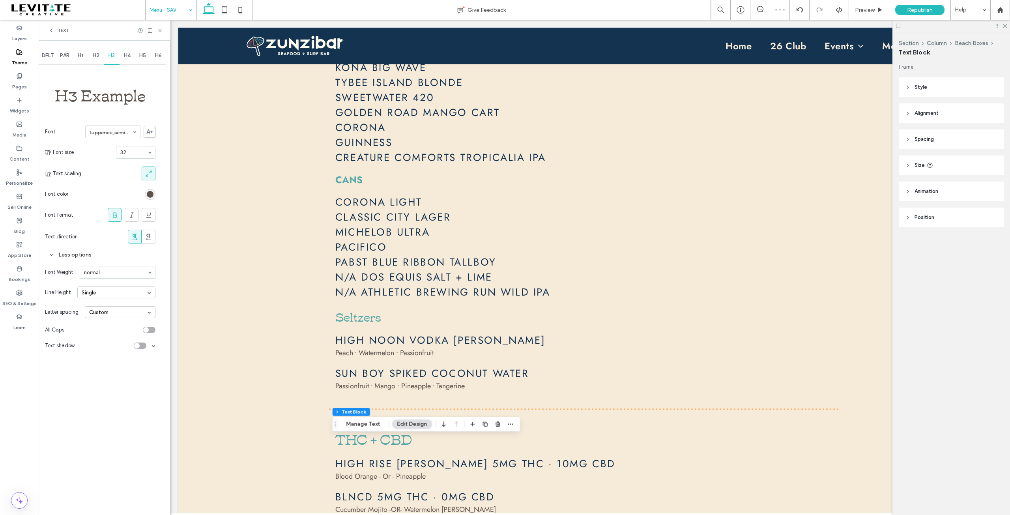
click at [127, 56] on span "H4" at bounding box center [127, 55] width 7 height 6
click at [140, 56] on span "H5" at bounding box center [142, 55] width 7 height 6
click at [52, 56] on span "DFLT" at bounding box center [48, 55] width 12 height 6
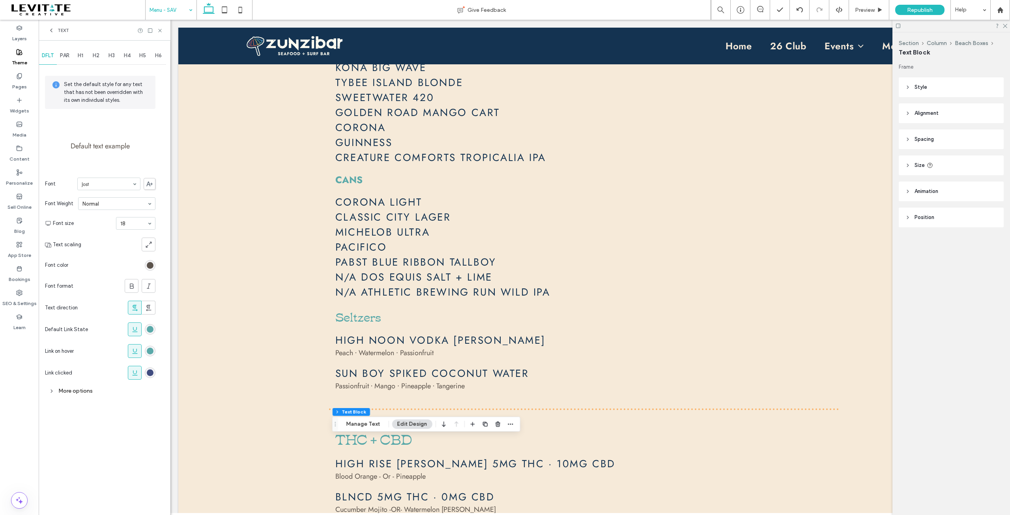
click at [69, 55] on span "PAR" at bounding box center [64, 55] width 9 height 6
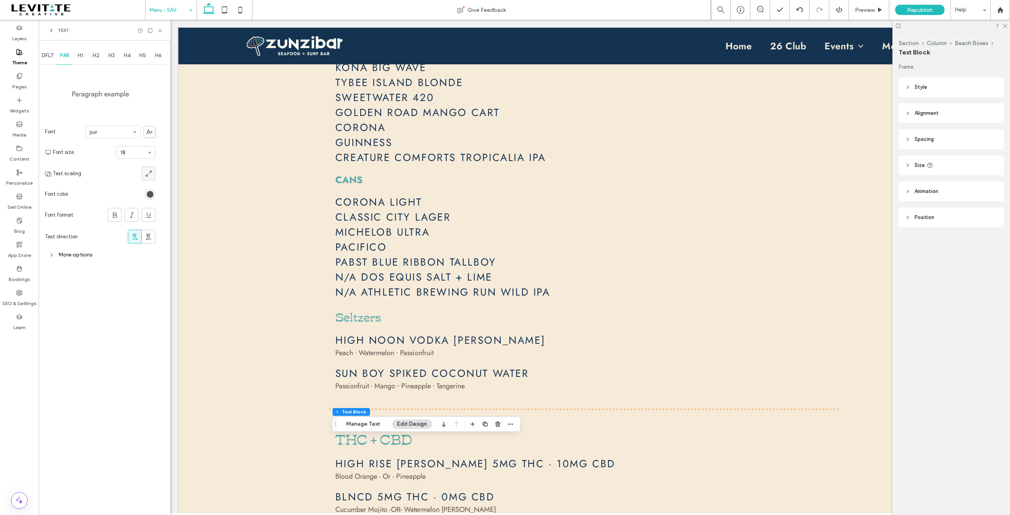
click at [146, 172] on icon at bounding box center [149, 174] width 8 height 8
click at [68, 252] on div "More options" at bounding box center [100, 254] width 110 height 11
click at [923, 10] on span "Republish" at bounding box center [920, 10] width 26 height 7
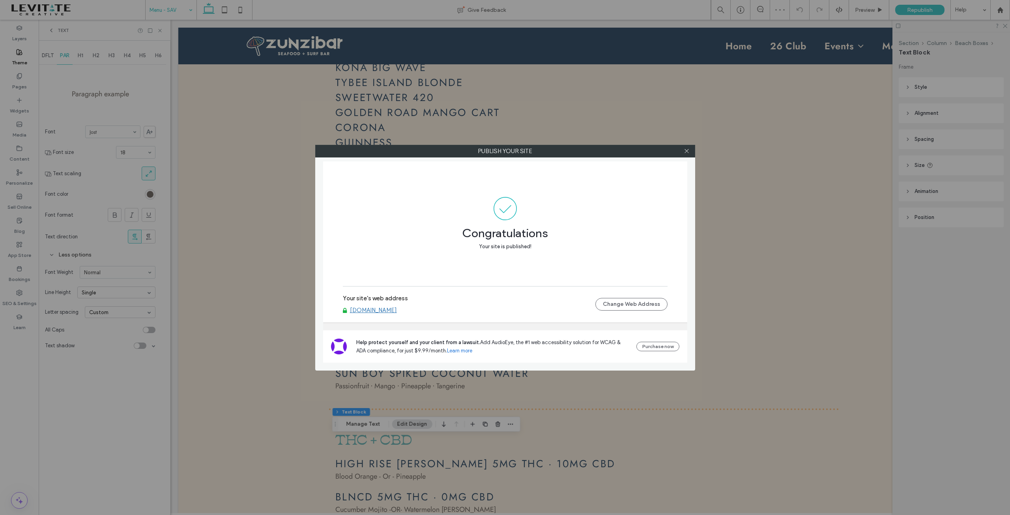
click at [386, 309] on link "[DOMAIN_NAME]" at bounding box center [373, 310] width 47 height 7
click at [688, 150] on icon at bounding box center [687, 151] width 6 height 6
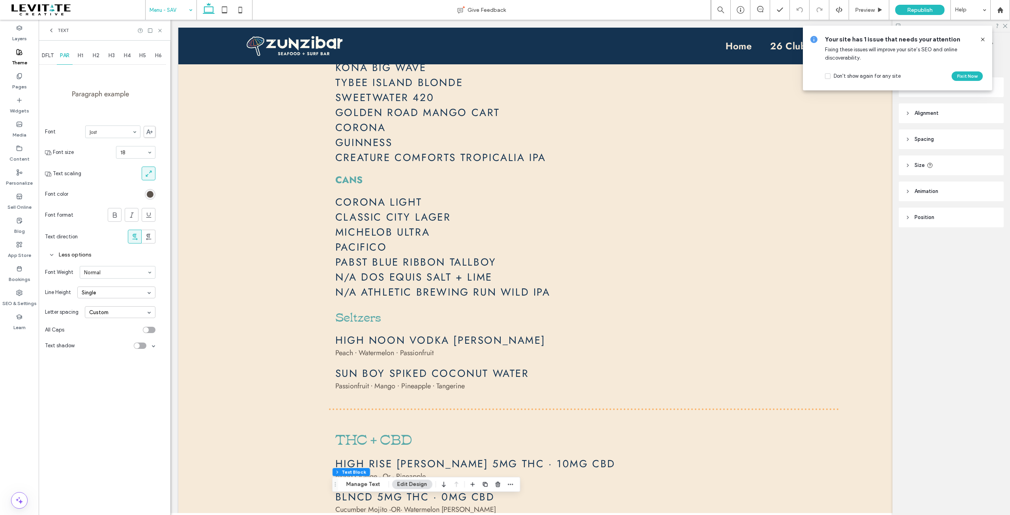
click at [982, 37] on icon at bounding box center [983, 39] width 6 height 6
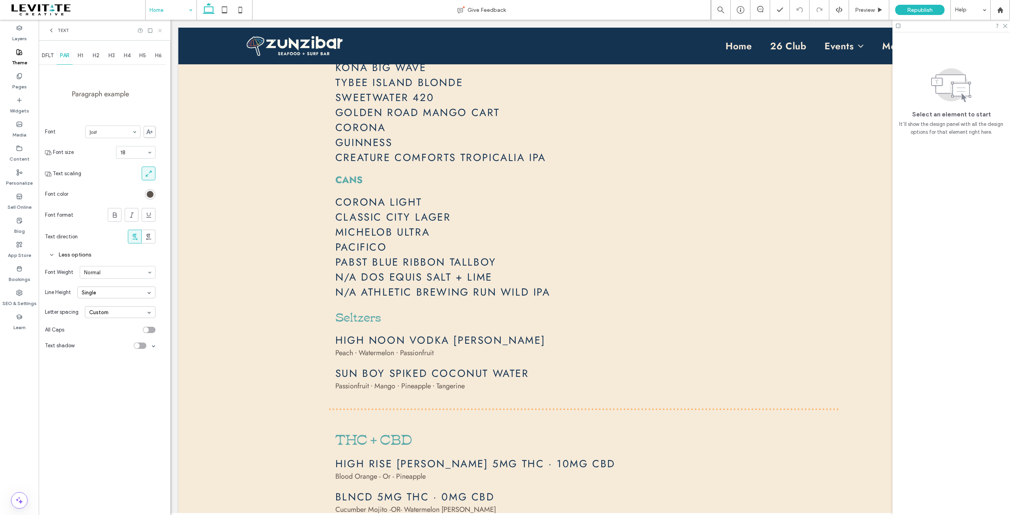
click at [159, 30] on icon at bounding box center [160, 31] width 6 height 6
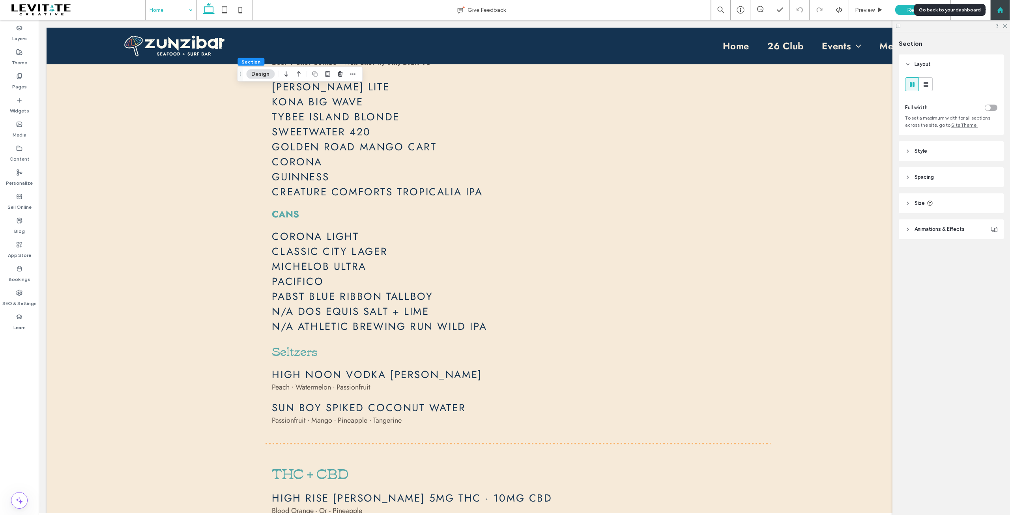
click at [999, 7] on icon at bounding box center [1000, 10] width 7 height 7
